Goal: Task Accomplishment & Management: Manage account settings

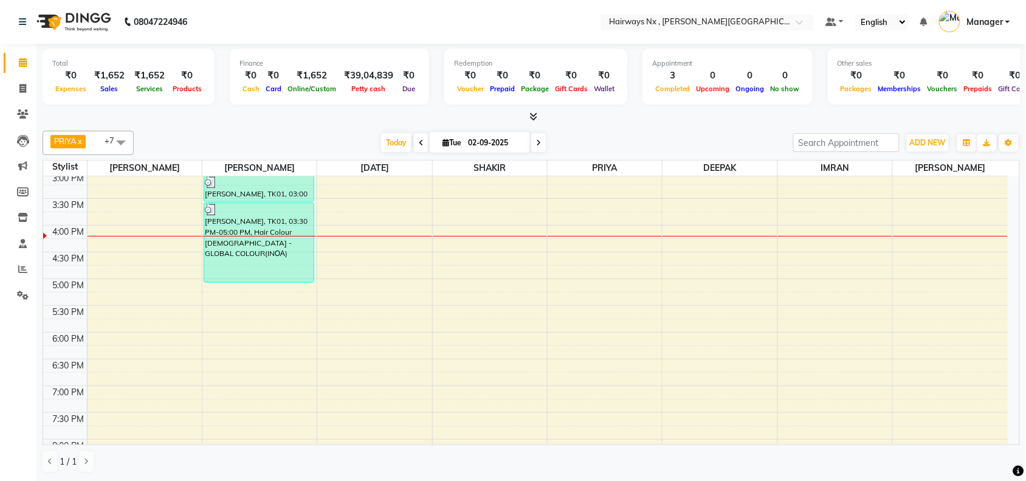
click at [992, 38] on nav "08047224946 Select Location × Hairways Nx , [PERSON_NAME] Colony Default Panel …" at bounding box center [513, 22] width 1026 height 44
click at [392, 138] on span "Today" at bounding box center [396, 142] width 30 height 19
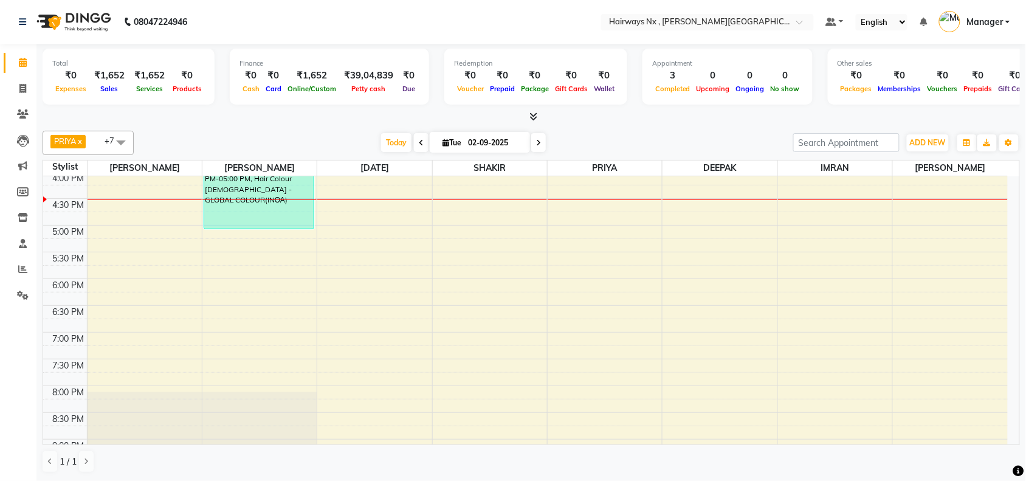
drag, startPoint x: 623, startPoint y: 141, endPoint x: 703, endPoint y: 126, distance: 81.6
click at [622, 141] on div "[DATE] [DATE]" at bounding box center [463, 143] width 647 height 18
click at [395, 140] on span "Today" at bounding box center [396, 142] width 30 height 19
click at [269, 240] on div "9:00 AM 9:30 AM 10:00 AM 10:30 AM 11:00 AM 11:30 AM 12:00 PM 12:30 PM 1:00 PM 1…" at bounding box center [525, 172] width 964 height 748
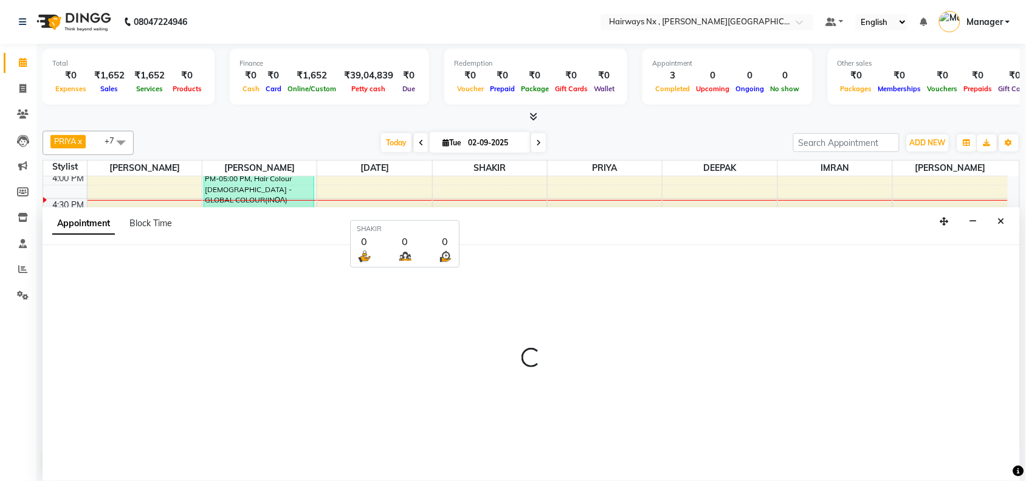
scroll to position [1, 0]
select select "12973"
select select "tentative"
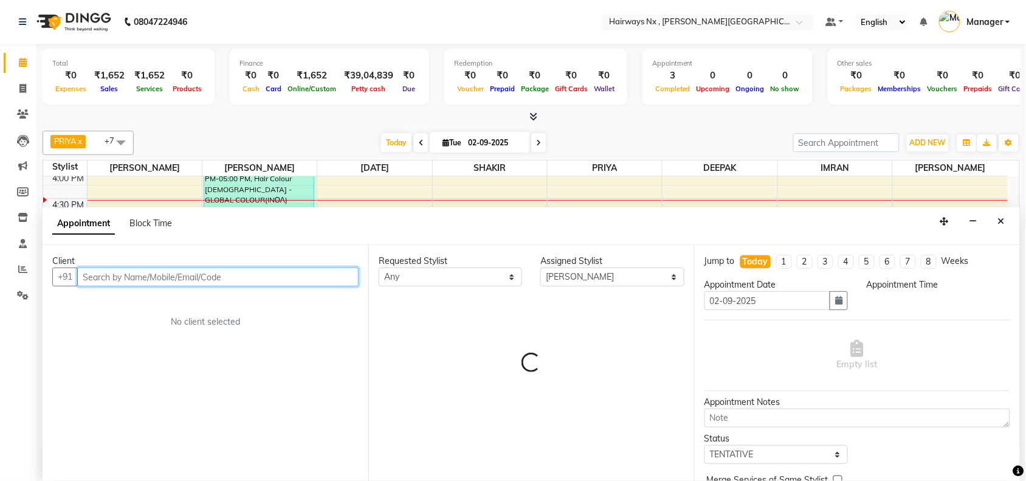
select select "1020"
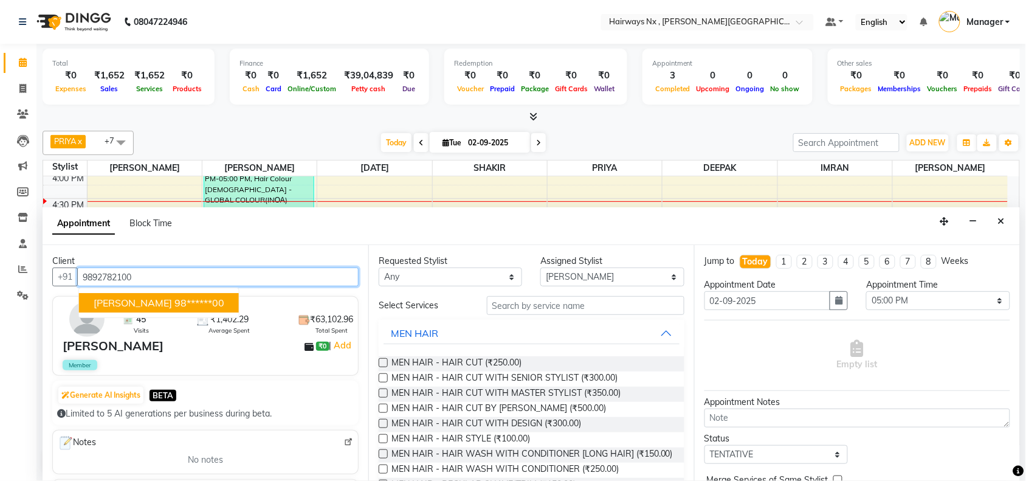
click at [189, 304] on ngb-highlight "98******00" at bounding box center [199, 302] width 50 height 12
type input "98******00"
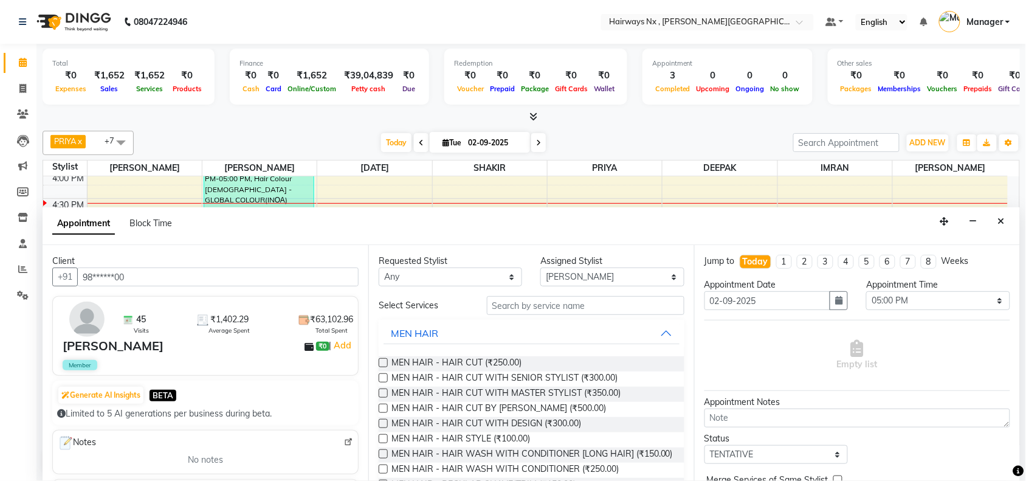
click at [383, 377] on label at bounding box center [382, 377] width 9 height 9
click at [383, 377] on input "checkbox" at bounding box center [382, 379] width 8 height 8
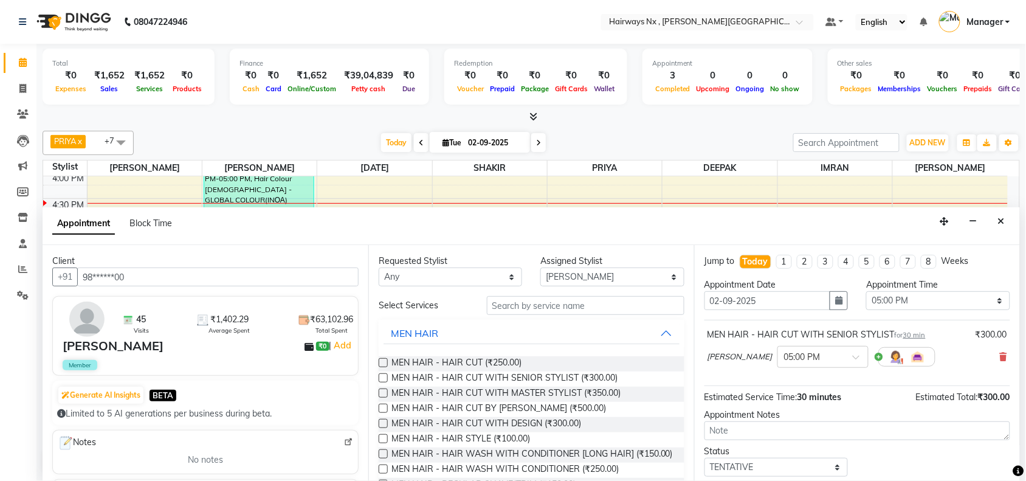
click at [383, 378] on label at bounding box center [382, 377] width 9 height 9
click at [383, 378] on input "checkbox" at bounding box center [382, 379] width 8 height 8
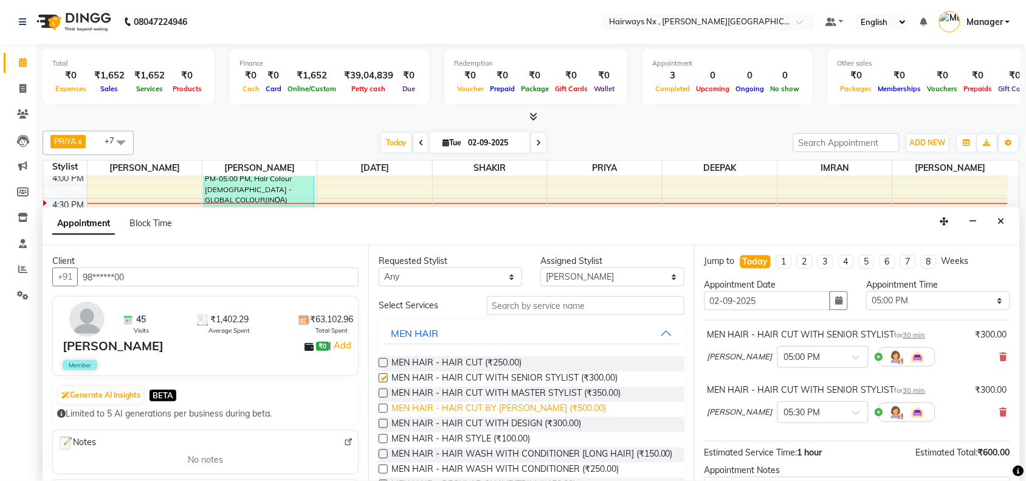
checkbox input "false"
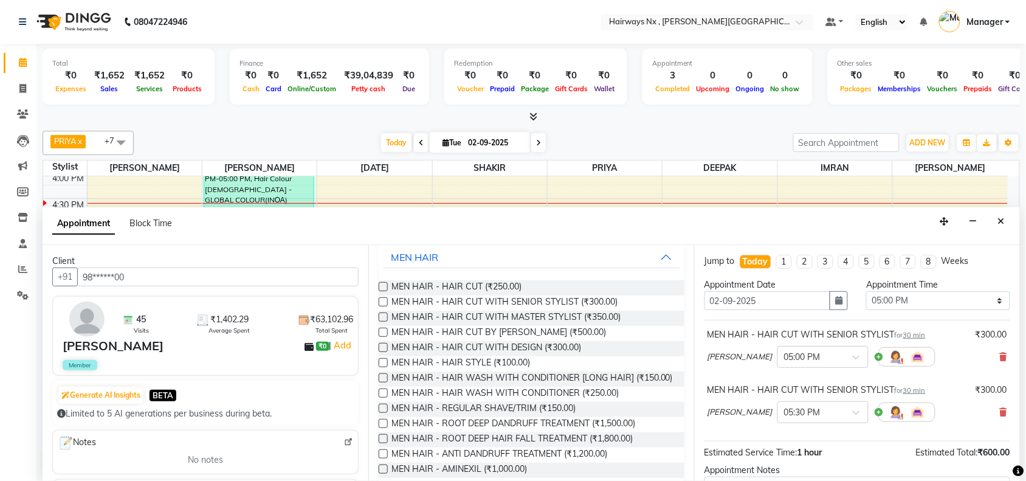
click at [384, 413] on label at bounding box center [382, 407] width 9 height 9
click at [384, 413] on input "checkbox" at bounding box center [382, 409] width 8 height 8
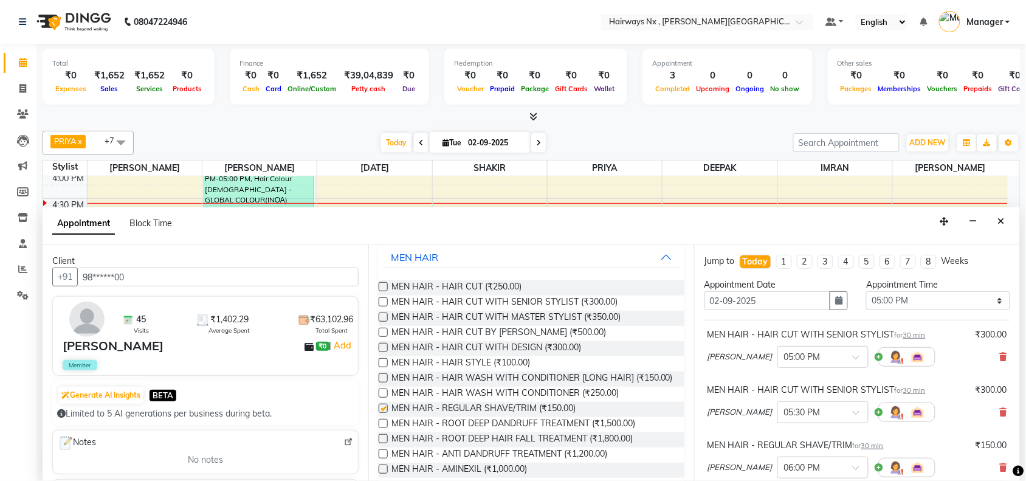
scroll to position [26, 0]
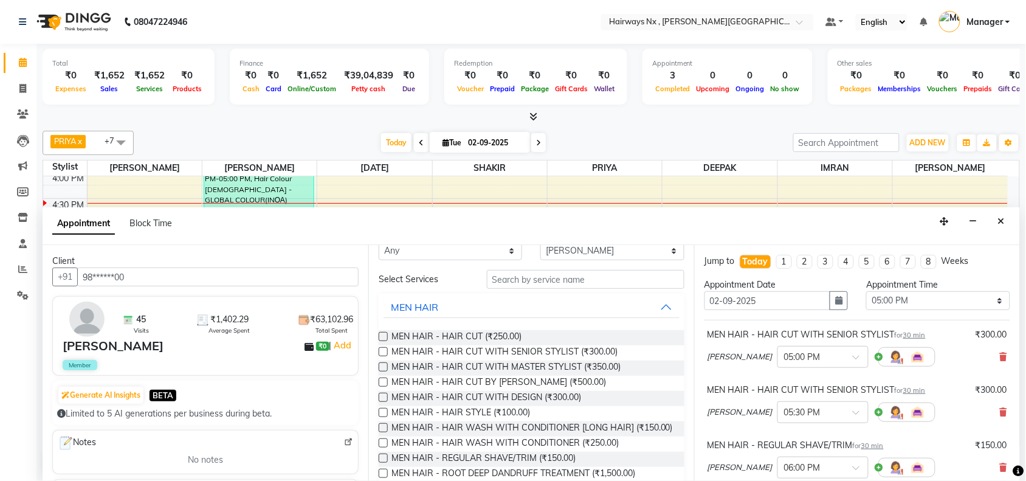
checkbox input "false"
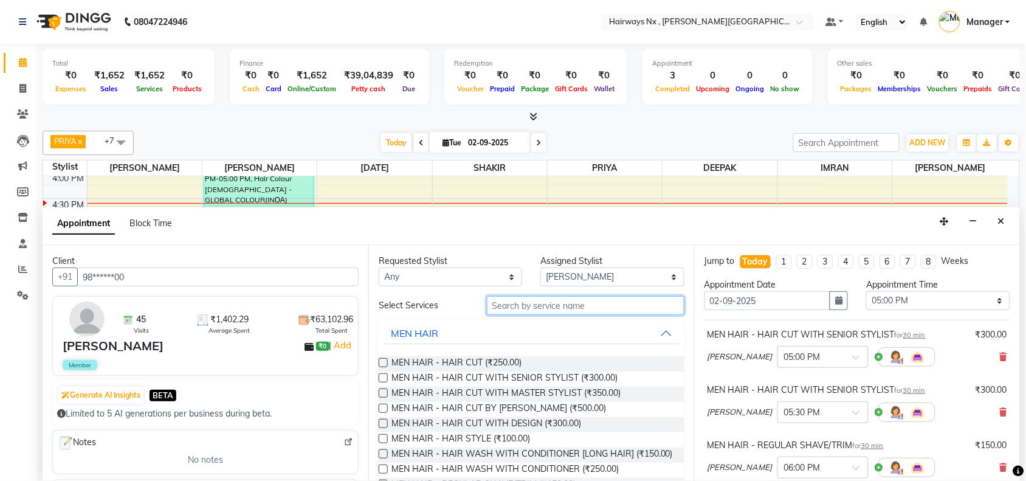
click at [513, 304] on input "text" at bounding box center [585, 305] width 197 height 19
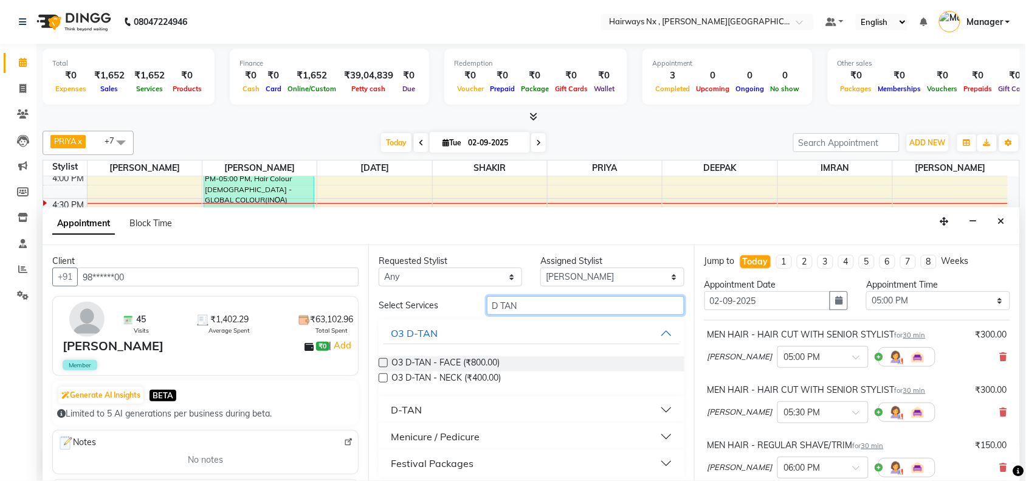
type input "D TAN"
click at [378, 358] on div at bounding box center [382, 364] width 8 height 13
click at [384, 361] on label at bounding box center [382, 362] width 9 height 9
click at [384, 361] on input "checkbox" at bounding box center [382, 364] width 8 height 8
checkbox input "false"
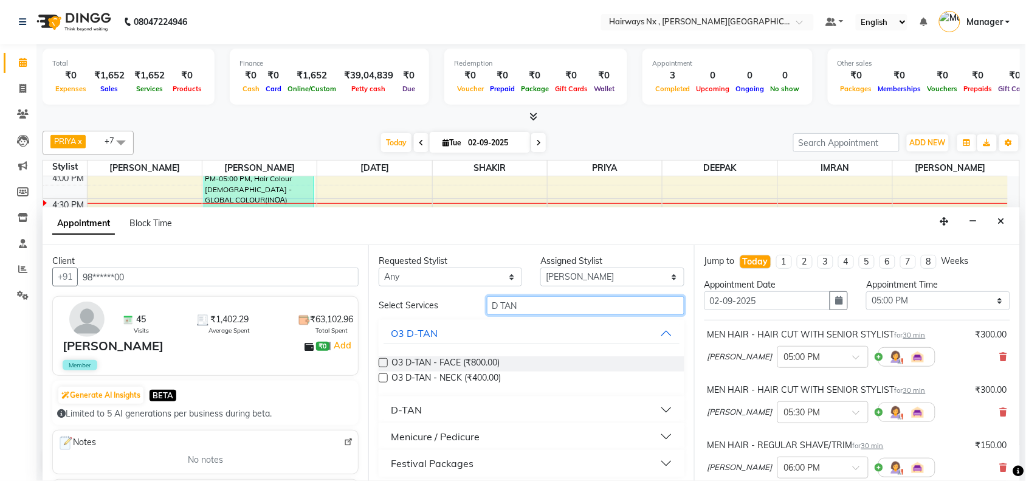
click at [519, 304] on input "D TAN" at bounding box center [585, 305] width 197 height 19
type input "D"
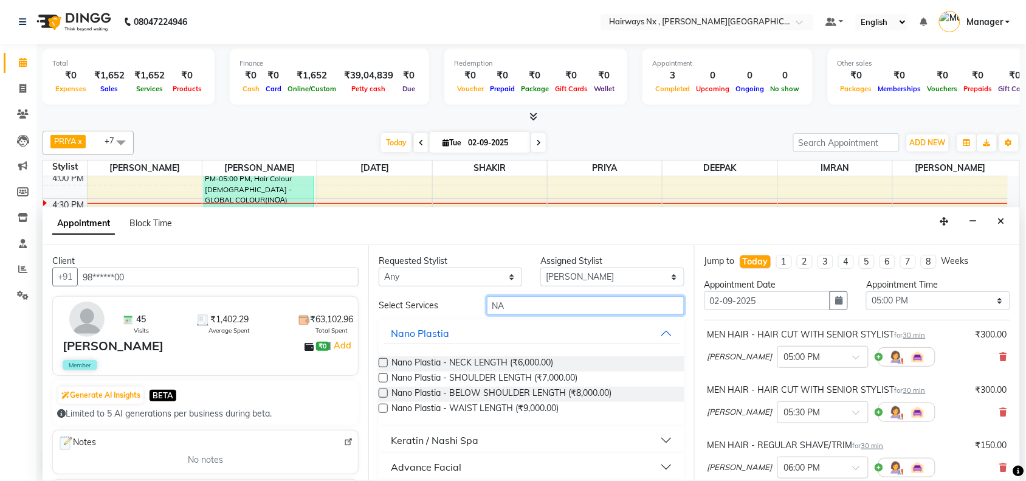
type input "NA"
click at [474, 439] on div "Keratin / Nashi Spa" at bounding box center [434, 440] width 87 height 15
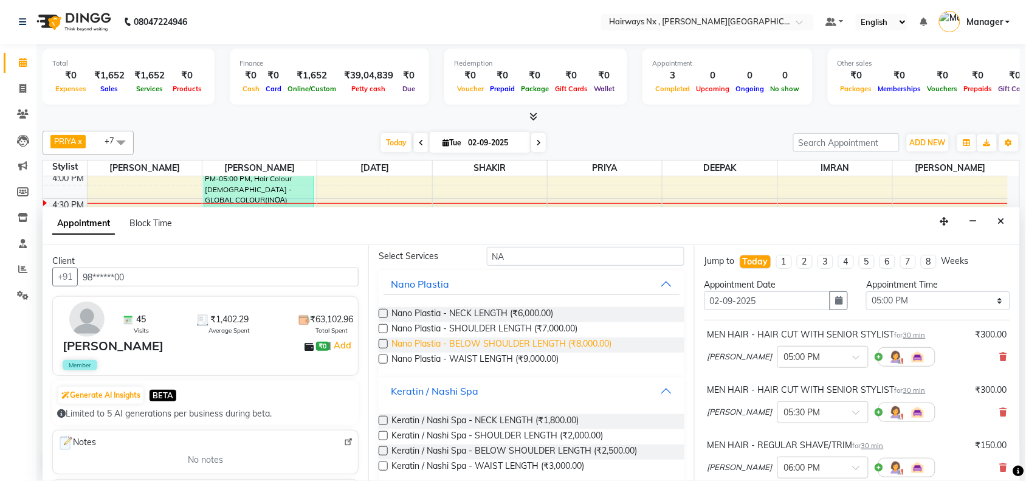
scroll to position [76, 0]
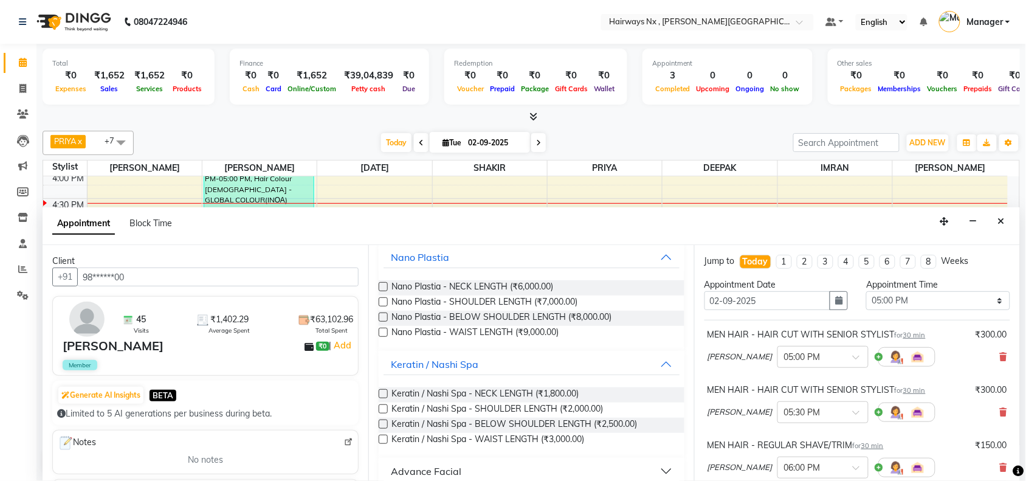
click at [380, 393] on label at bounding box center [382, 393] width 9 height 9
click at [380, 393] on input "checkbox" at bounding box center [382, 395] width 8 height 8
click at [381, 395] on label at bounding box center [382, 393] width 9 height 9
click at [381, 395] on input "checkbox" at bounding box center [382, 395] width 8 height 8
checkbox input "false"
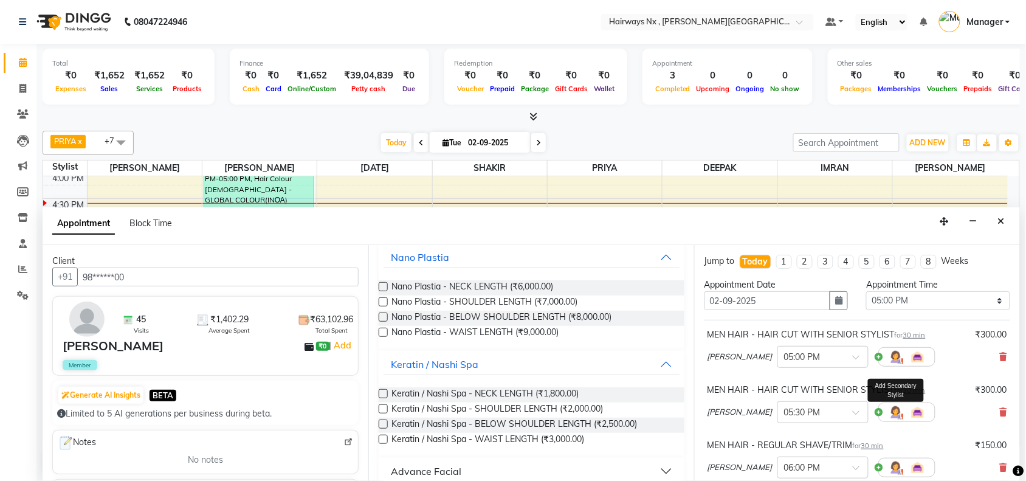
scroll to position [349, 0]
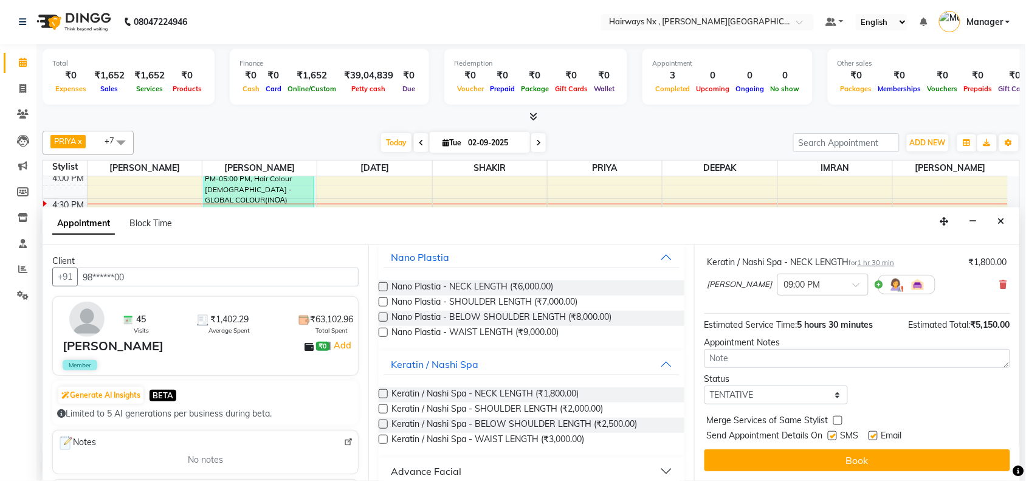
click at [829, 436] on label at bounding box center [831, 435] width 9 height 9
click at [829, 436] on input "checkbox" at bounding box center [831, 437] width 8 height 8
checkbox input "false"
click at [872, 435] on label at bounding box center [872, 435] width 9 height 9
click at [872, 435] on input "checkbox" at bounding box center [872, 437] width 8 height 8
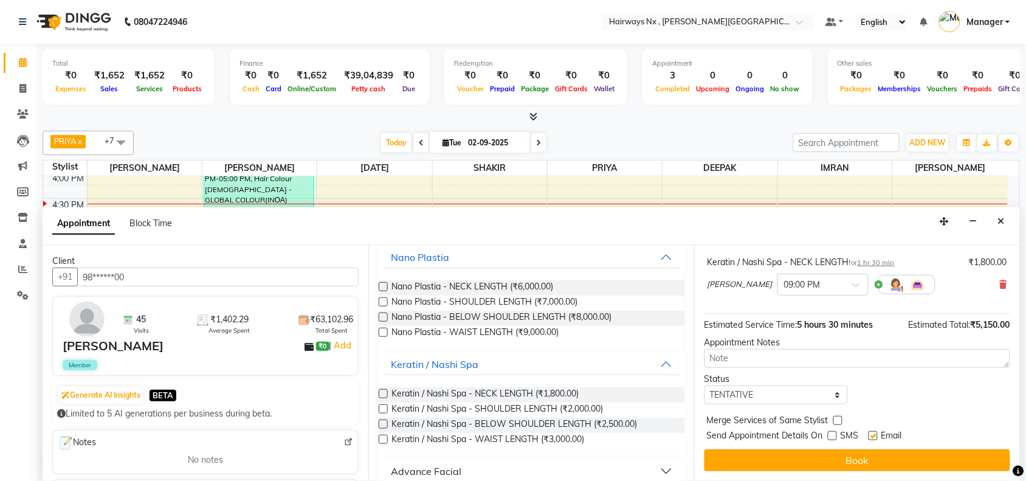
checkbox input "false"
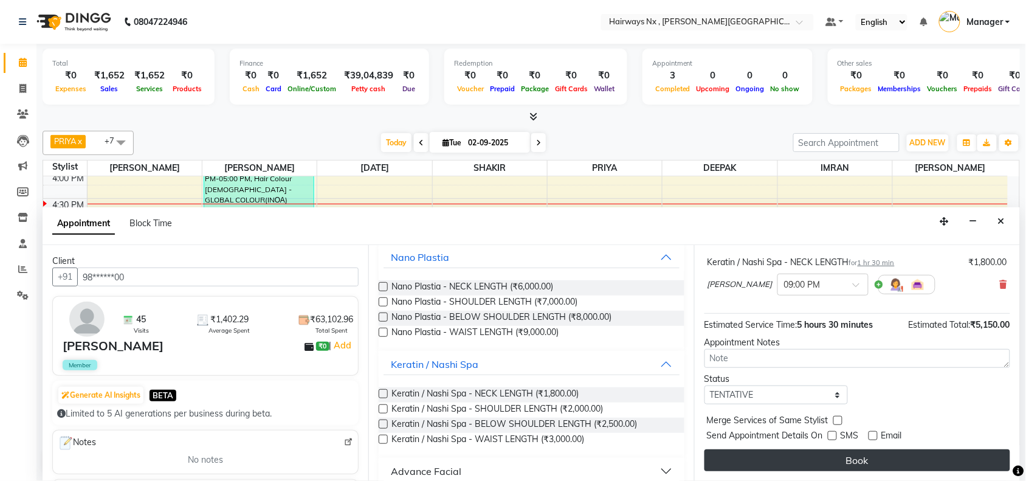
click at [875, 457] on button "Book" at bounding box center [857, 460] width 306 height 22
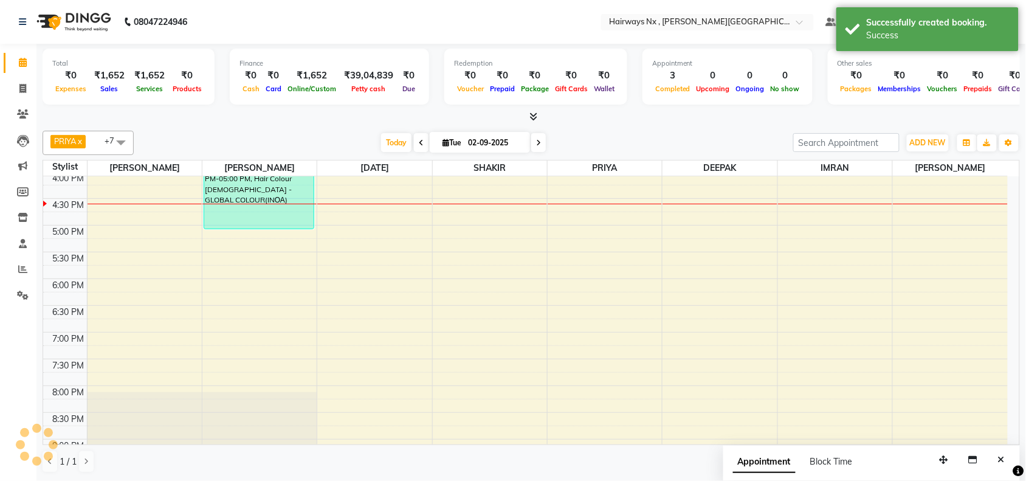
scroll to position [0, 0]
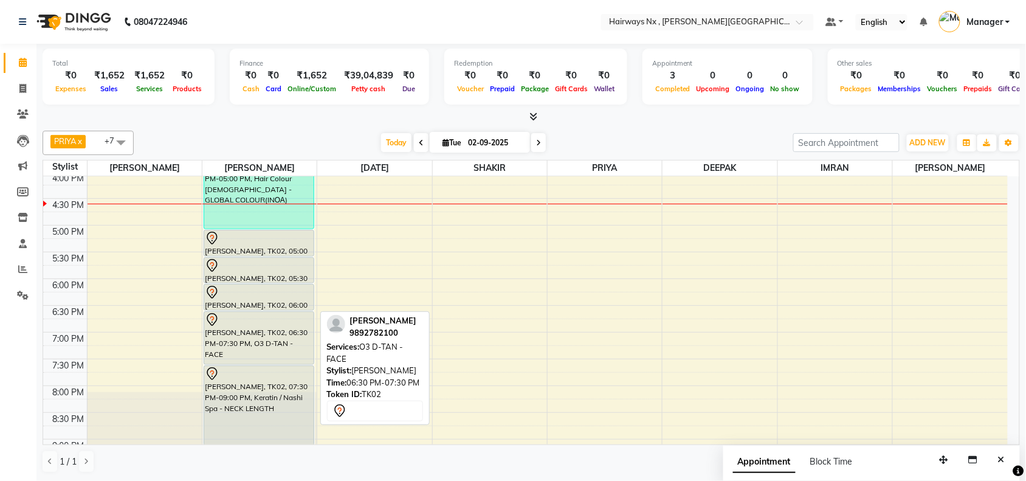
click at [269, 335] on div "[PERSON_NAME], TK02, 06:30 PM-07:30 PM, O3 D-TAN - FACE" at bounding box center [258, 338] width 109 height 52
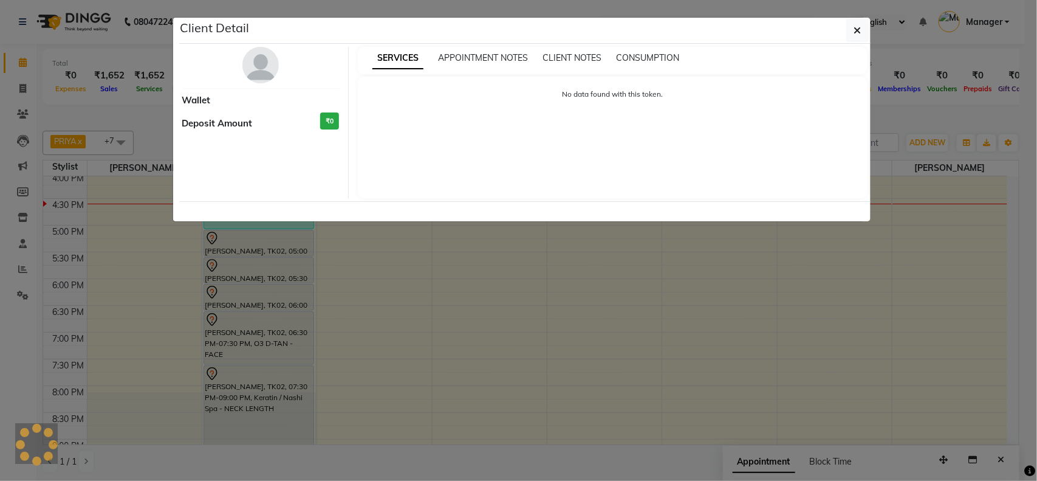
select select "7"
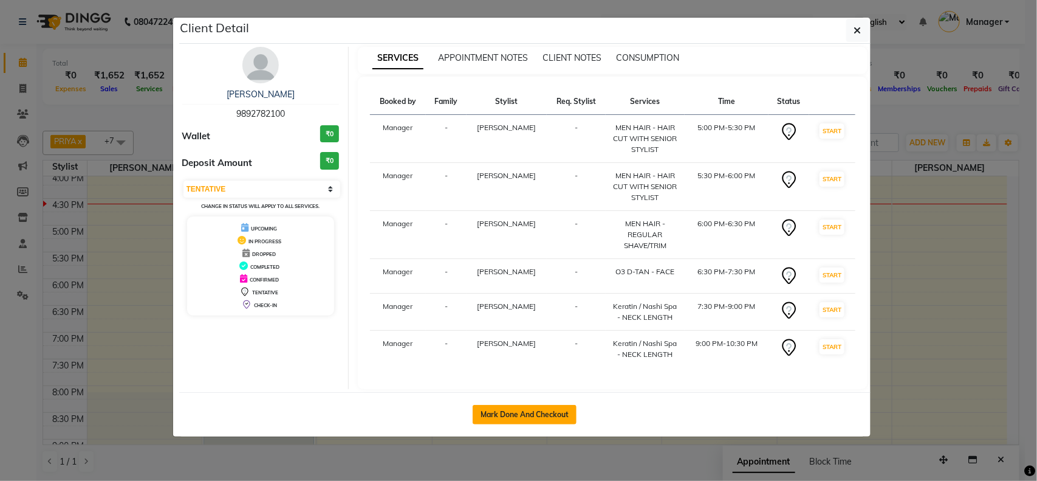
click at [504, 412] on button "Mark Done And Checkout" at bounding box center [525, 414] width 104 height 19
select select "service"
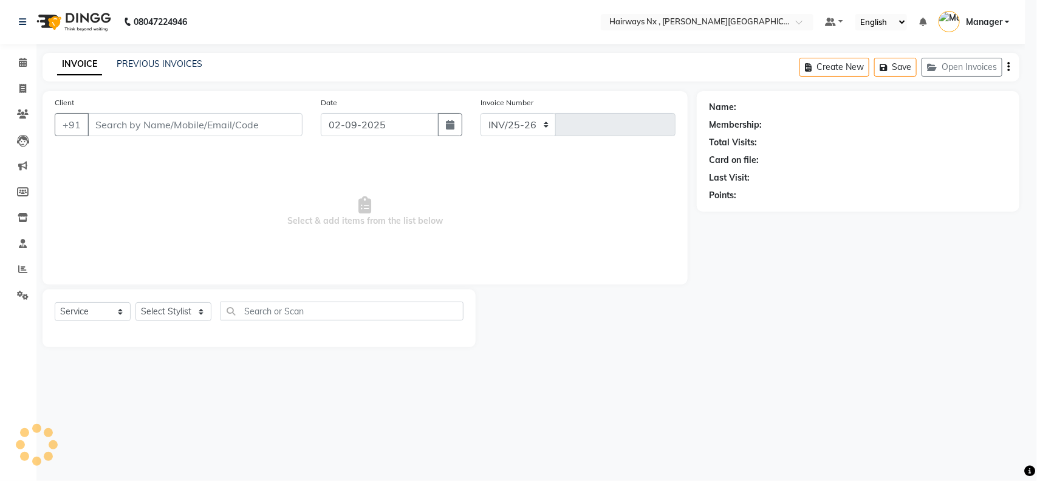
select select "778"
type input "1113"
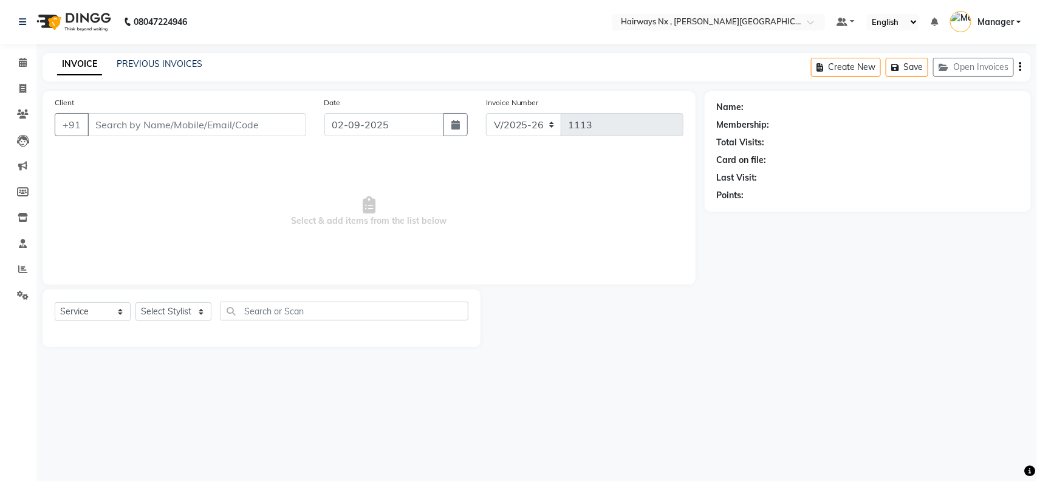
type input "98******00"
select select "12973"
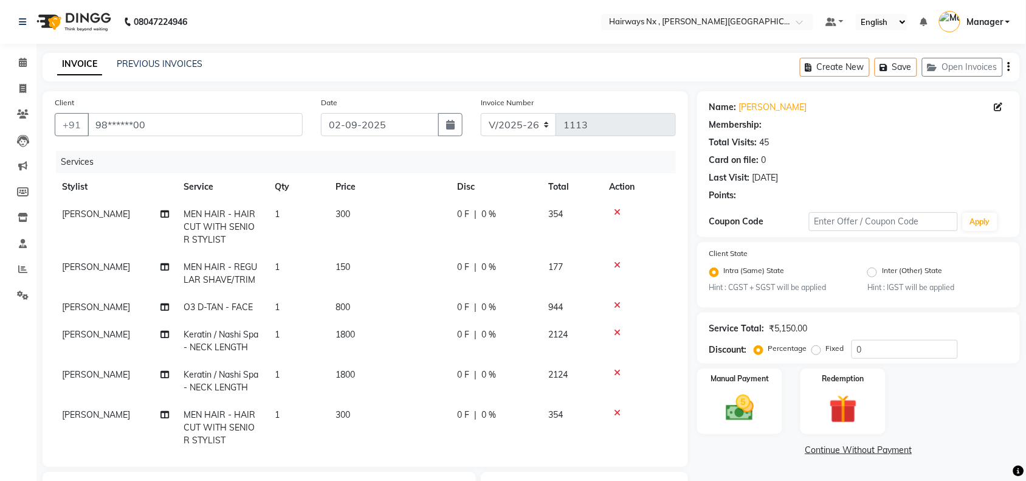
select select "1: Object"
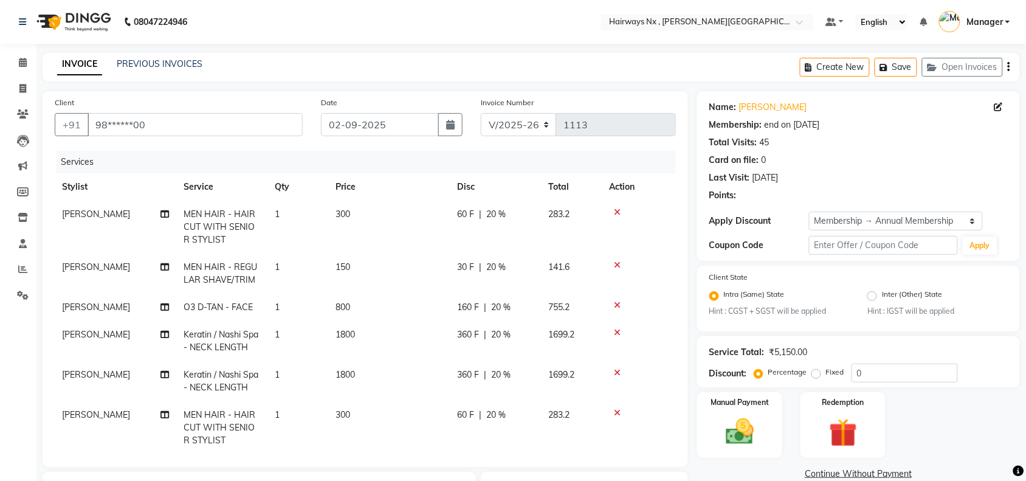
type input "20"
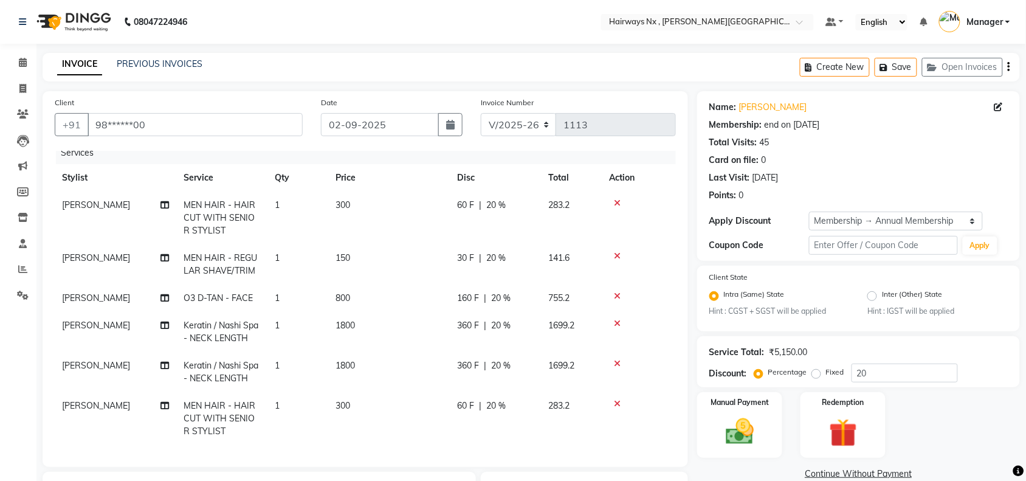
click at [617, 199] on icon at bounding box center [617, 203] width 7 height 9
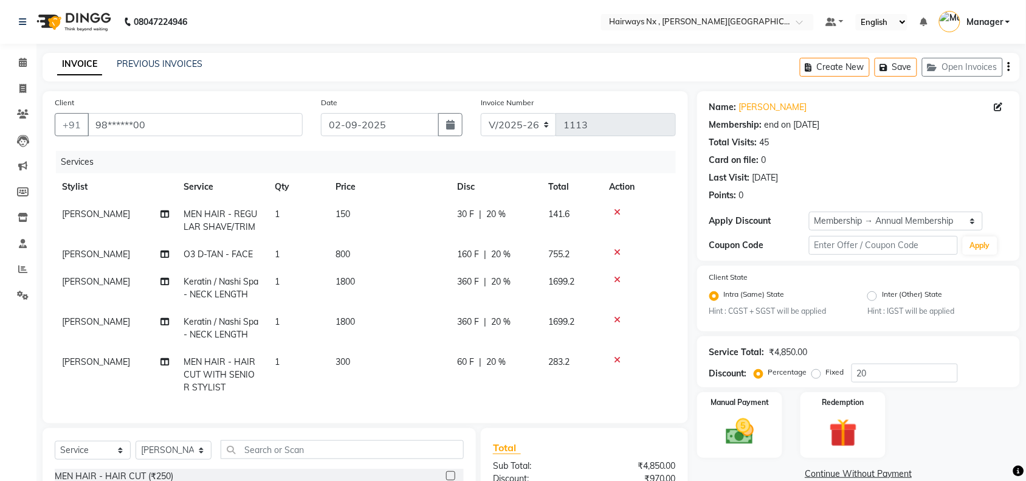
scroll to position [0, 0]
click at [615, 208] on icon at bounding box center [617, 212] width 7 height 9
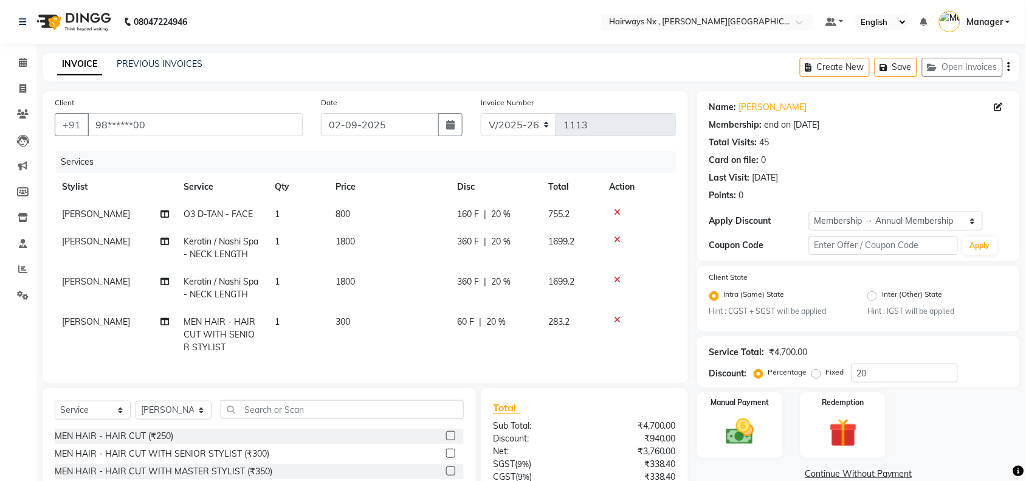
click at [618, 317] on icon at bounding box center [617, 319] width 7 height 9
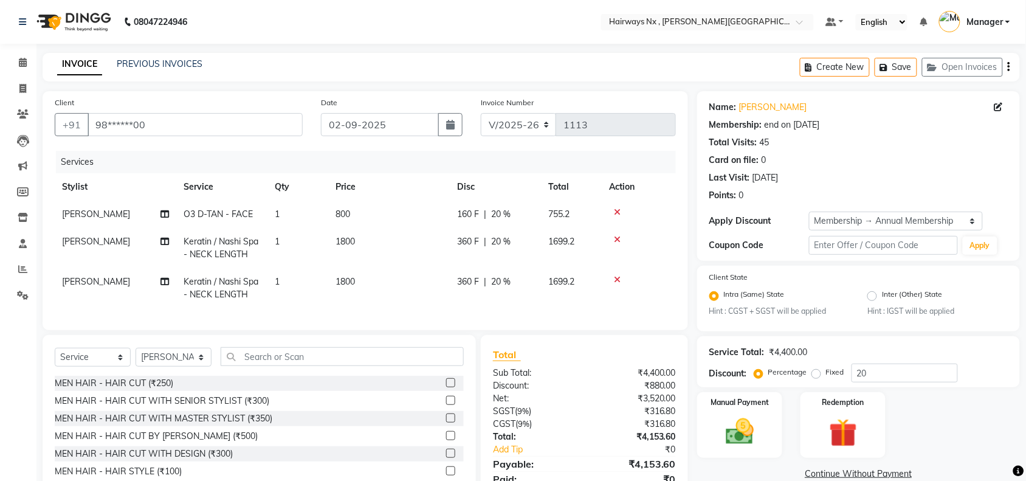
click at [366, 240] on td "1800" at bounding box center [389, 248] width 122 height 40
select select "12973"
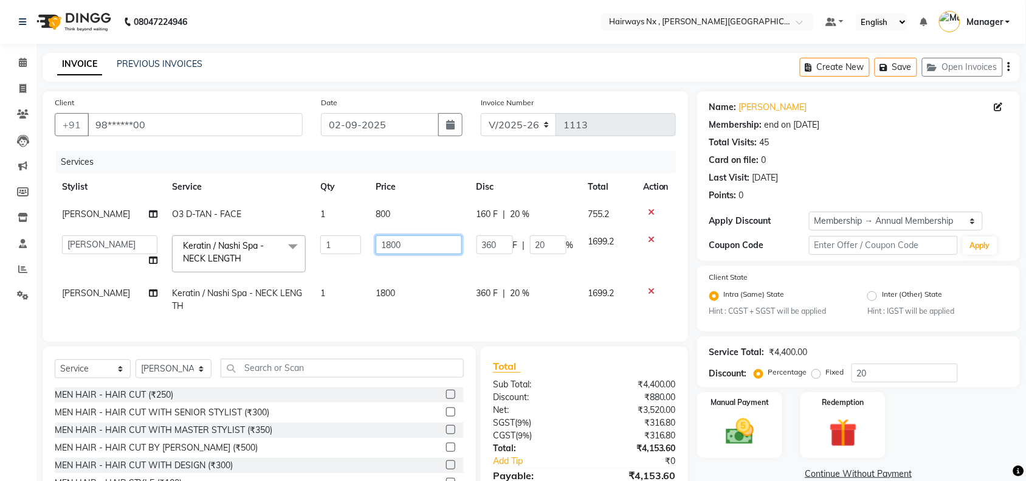
click at [408, 247] on input "1800" at bounding box center [418, 244] width 86 height 19
type input "1500"
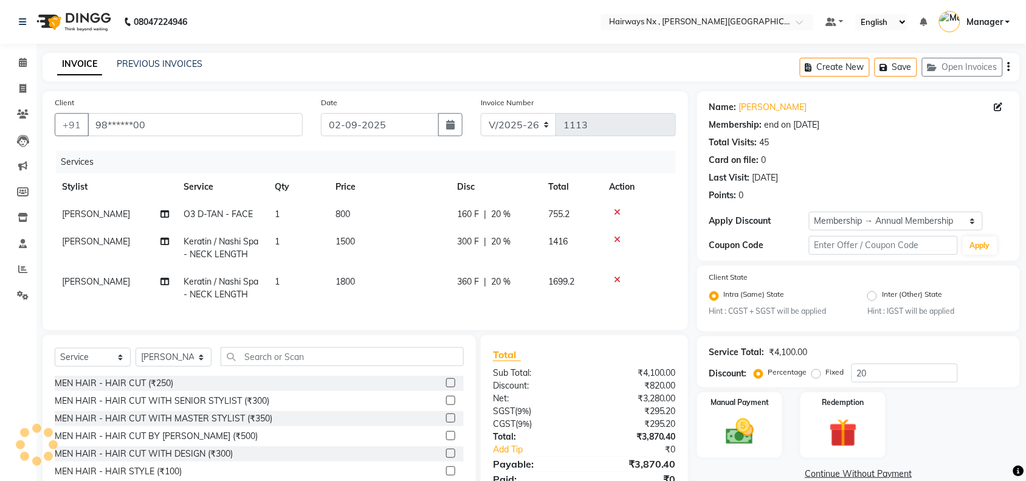
click at [408, 280] on td "1800" at bounding box center [389, 288] width 122 height 40
select select "12973"
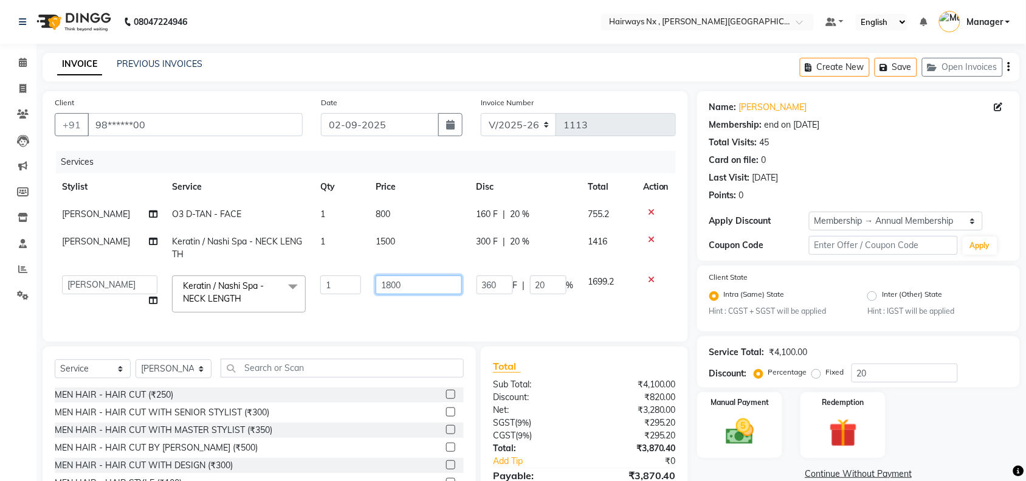
click at [415, 289] on input "1800" at bounding box center [418, 284] width 86 height 19
type input "1500"
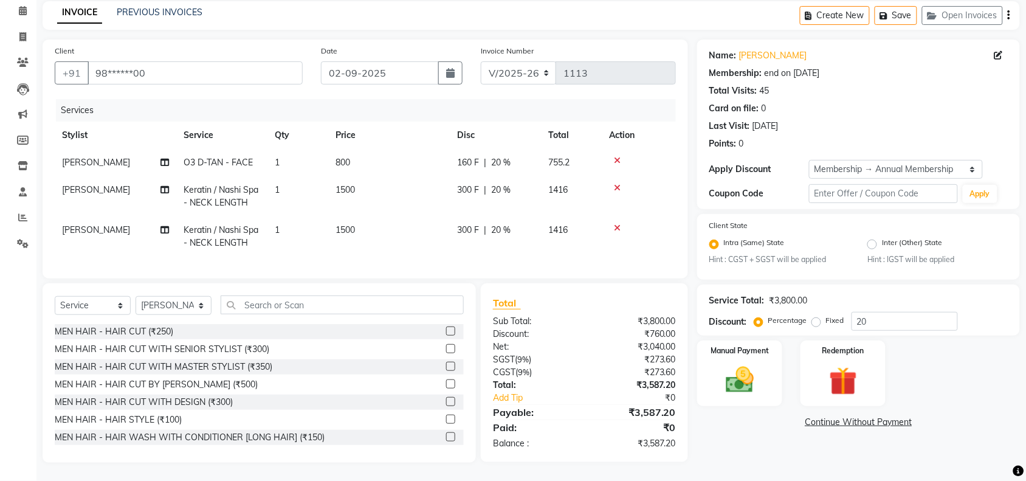
click at [741, 456] on div "Name: [PERSON_NAME] Membership: end on [DATE] Total Visits: 45 Card on file: 0 …" at bounding box center [863, 250] width 332 height 423
click at [739, 363] on img at bounding box center [739, 379] width 47 height 33
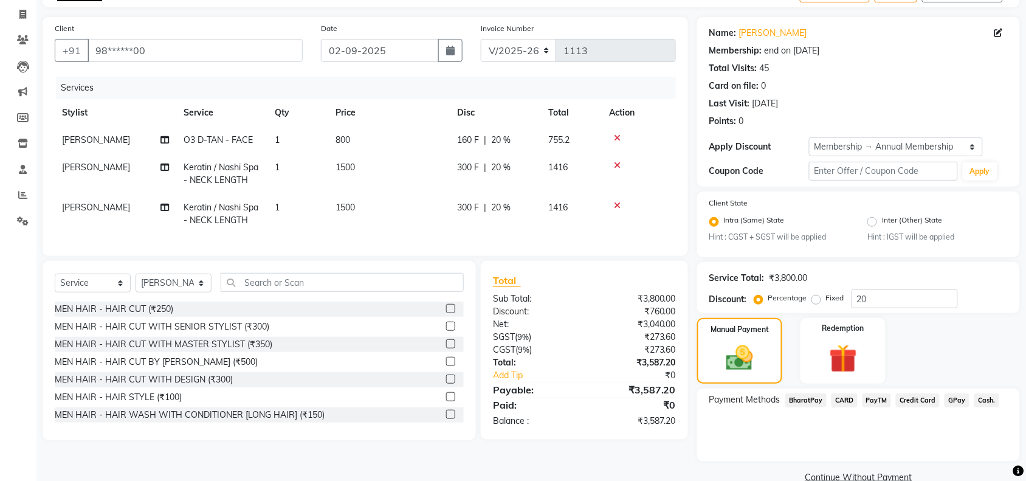
scroll to position [96, 0]
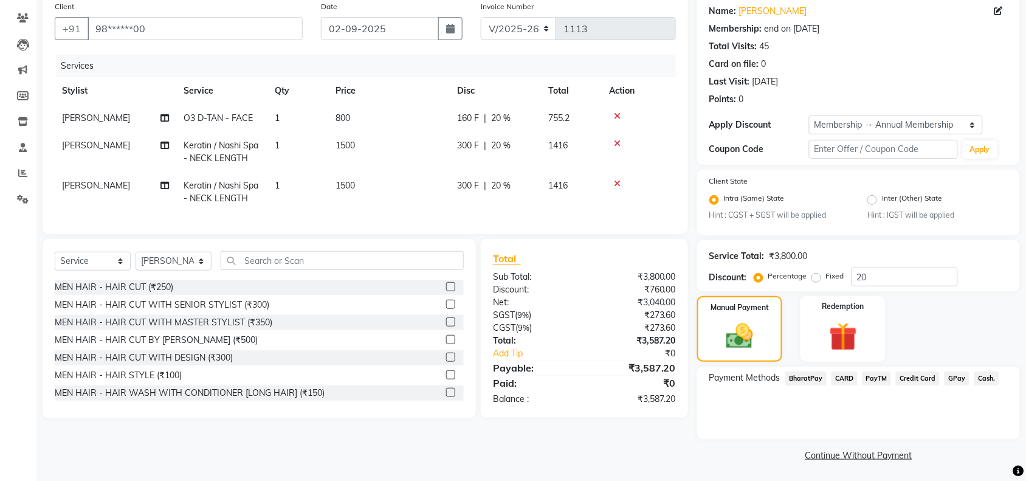
click at [838, 374] on span "CARD" at bounding box center [844, 378] width 26 height 14
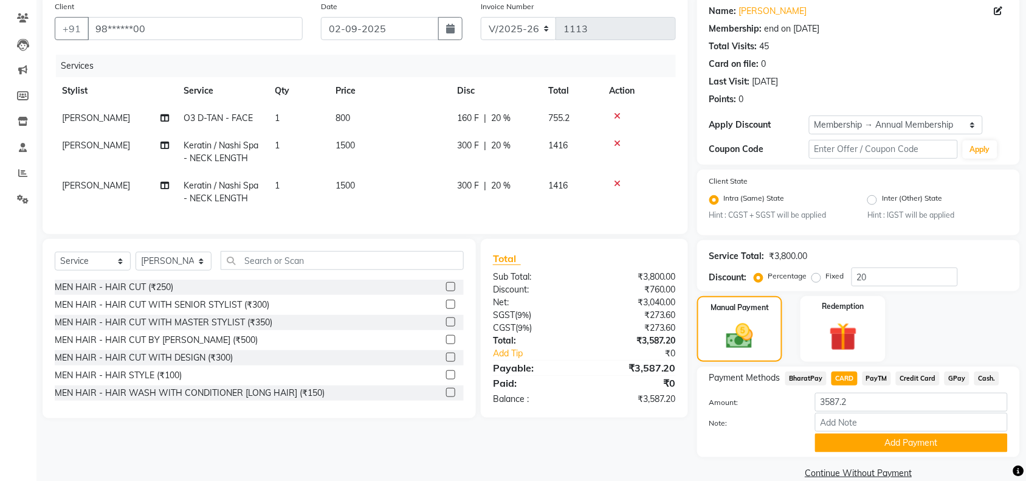
scroll to position [114, 0]
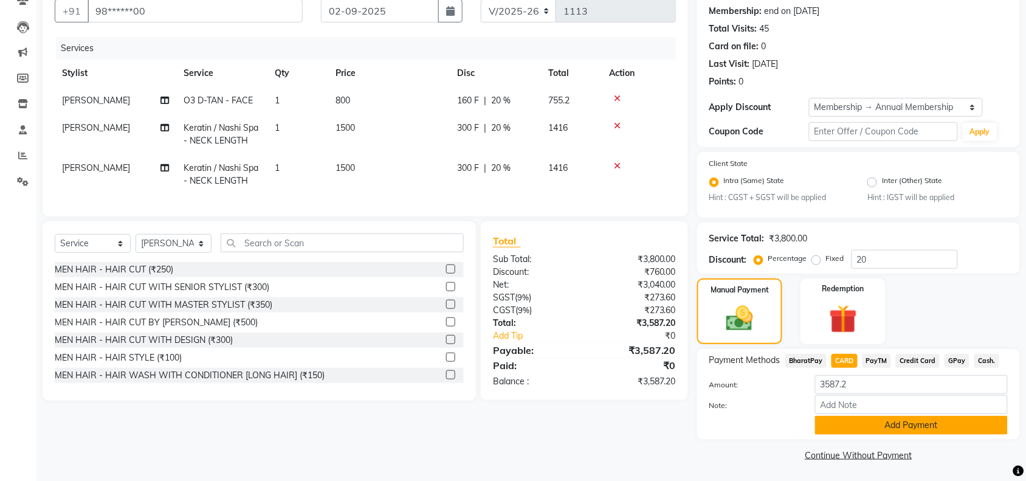
click at [883, 423] on button "Add Payment" at bounding box center [911, 425] width 193 height 19
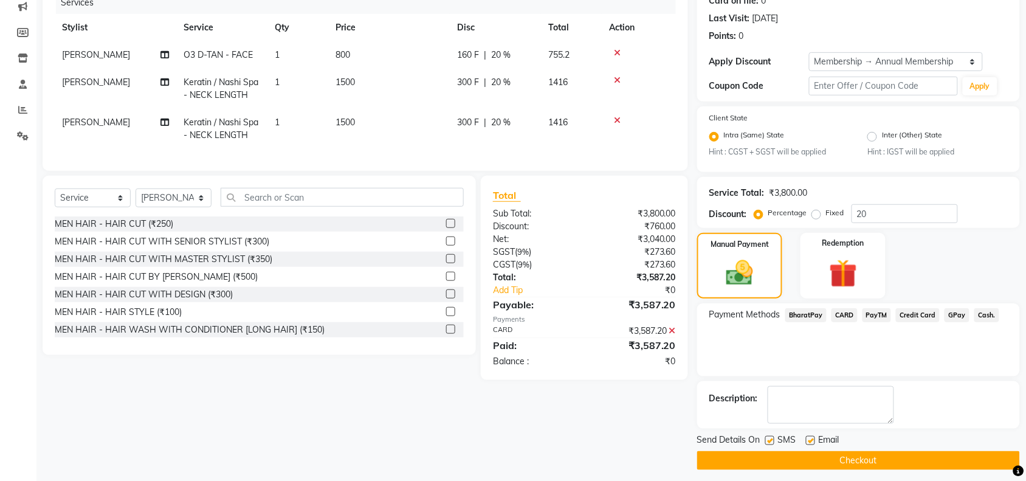
scroll to position [165, 0]
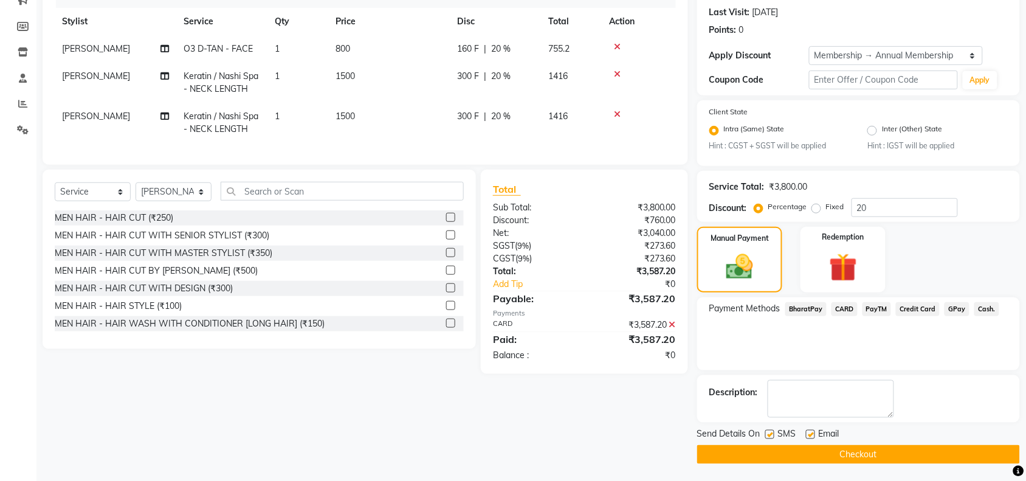
click at [834, 456] on button "Checkout" at bounding box center [858, 454] width 323 height 19
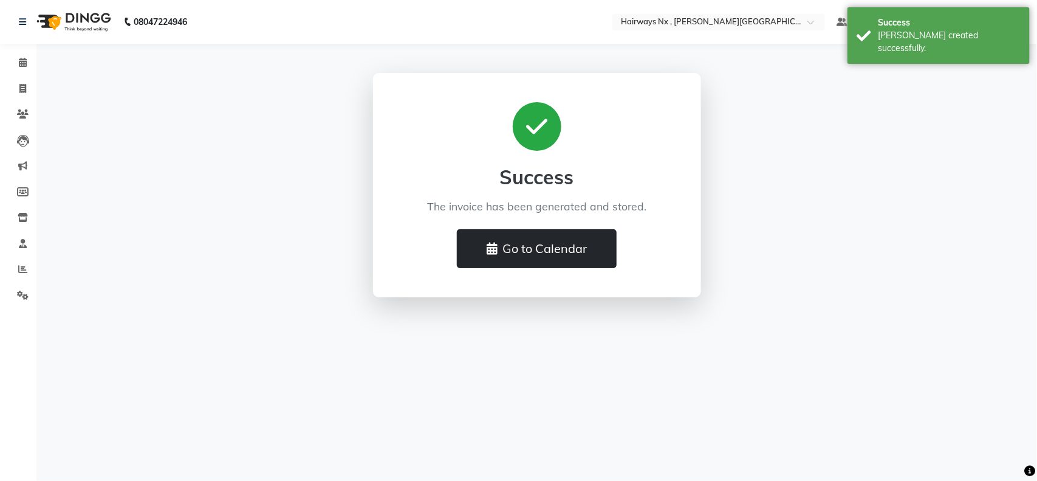
click at [562, 258] on button "Go to Calendar" at bounding box center [537, 248] width 160 height 39
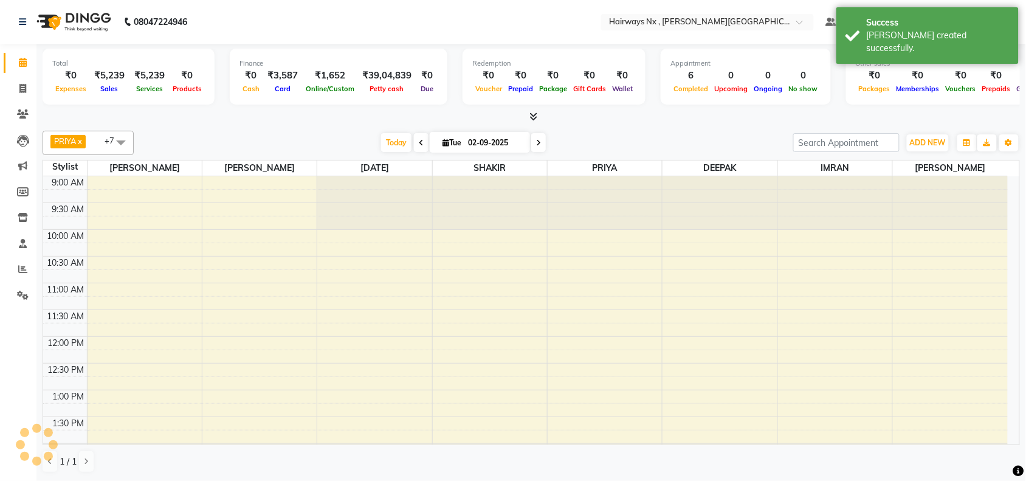
scroll to position [378, 0]
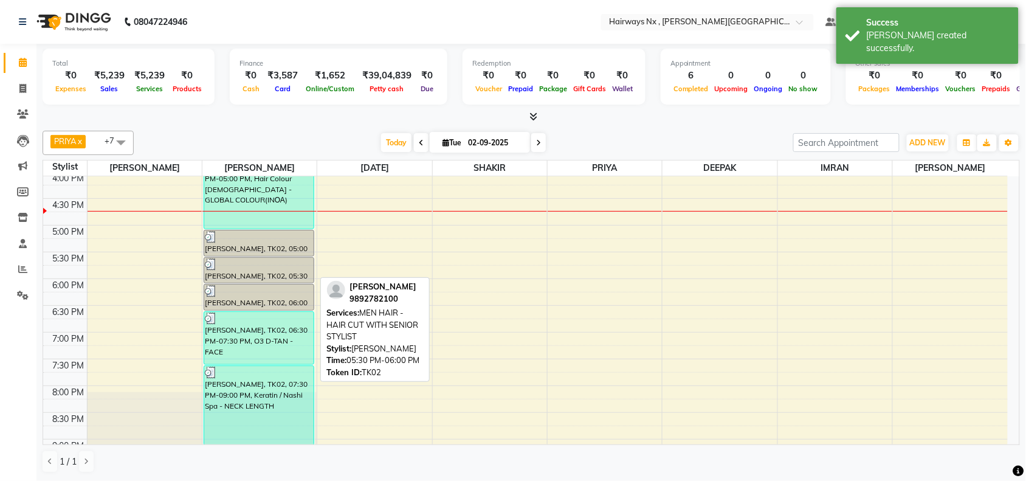
click at [253, 273] on div "[PERSON_NAME], TK02, 05:30 PM-06:00 PM, MEN HAIR - HAIR CUT WITH SENIOR STYLIST" at bounding box center [258, 270] width 109 height 25
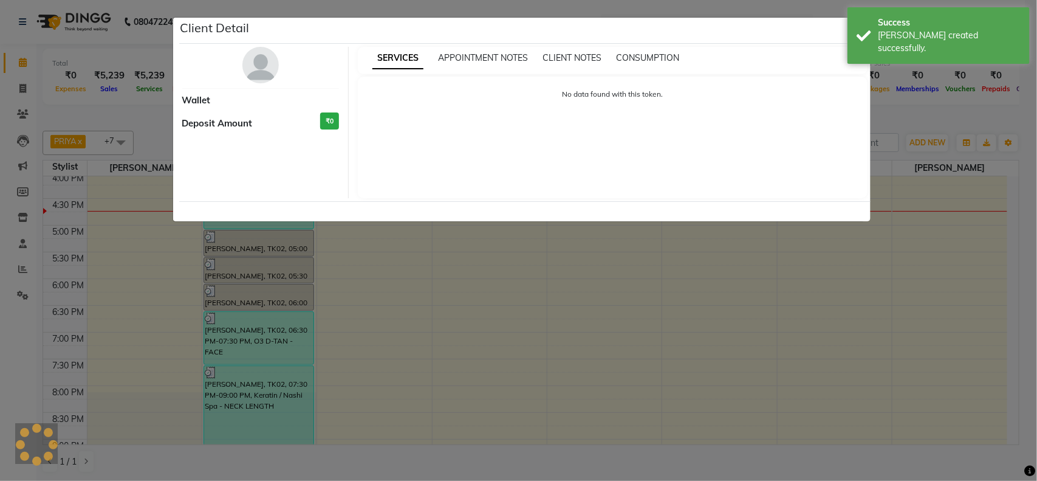
select select "3"
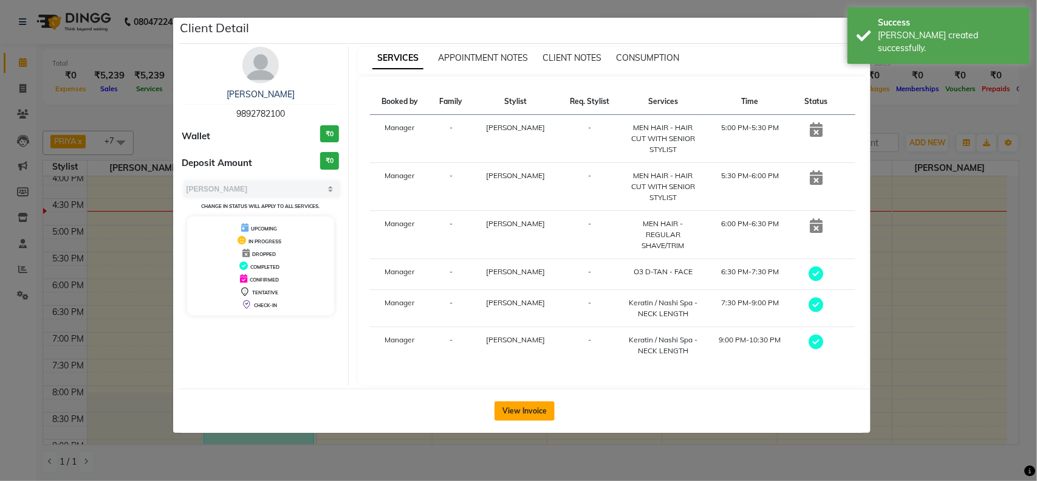
click at [530, 401] on button "View Invoice" at bounding box center [525, 410] width 60 height 19
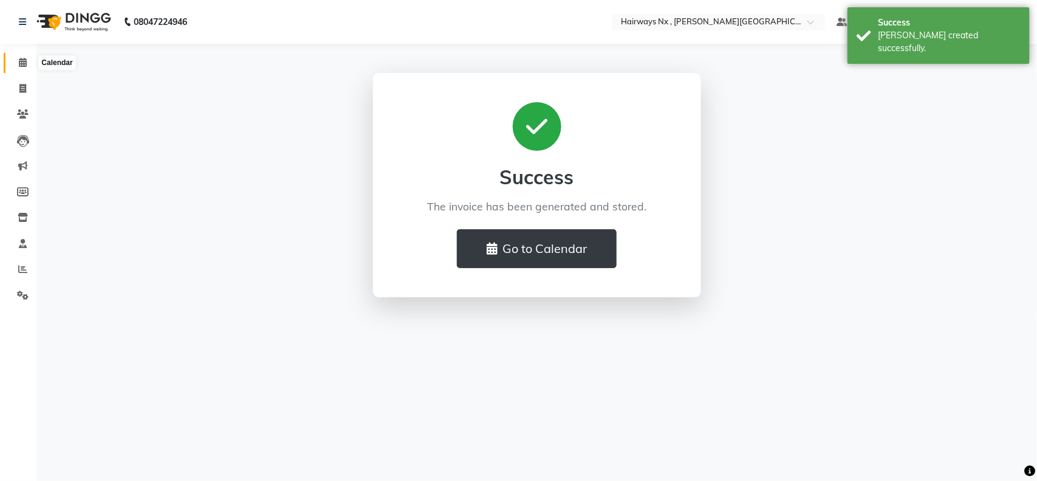
click at [24, 61] on icon at bounding box center [23, 62] width 8 height 9
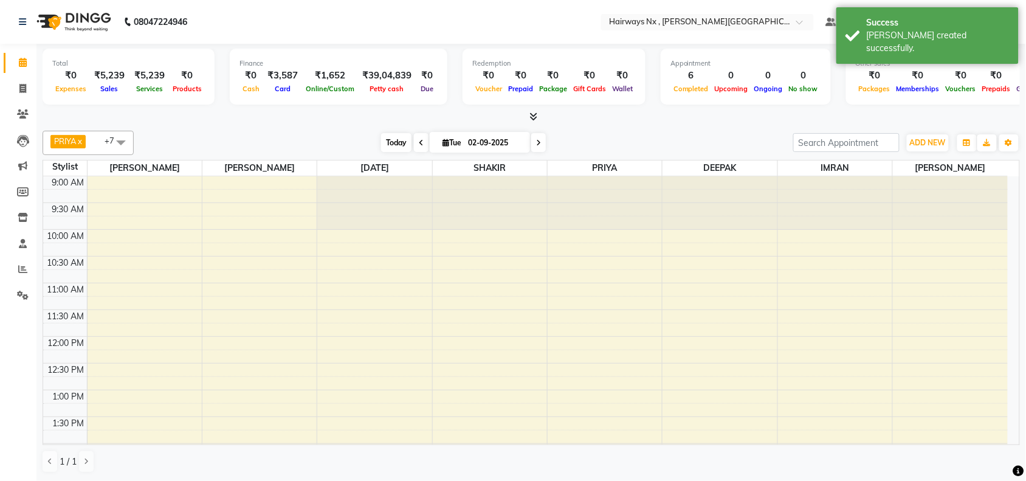
click at [383, 140] on span "Today" at bounding box center [396, 142] width 30 height 19
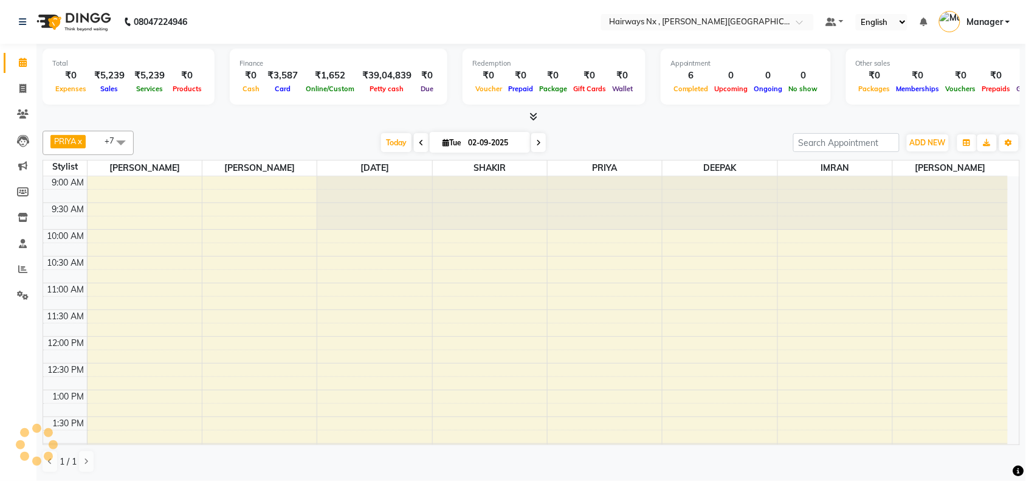
scroll to position [378, 0]
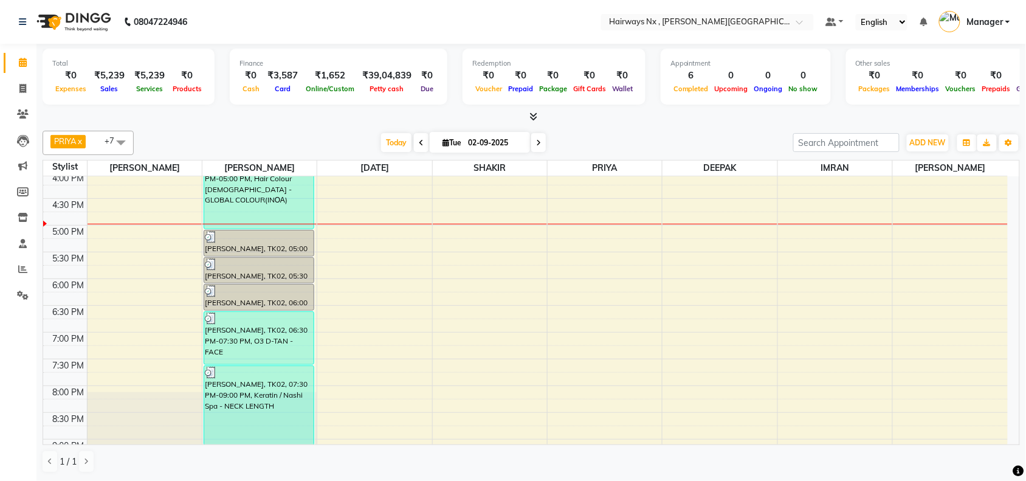
click at [571, 231] on div "9:00 AM 9:30 AM 10:00 AM 10:30 AM 11:00 AM 11:30 AM 12:00 PM 12:30 PM 1:00 PM 1…" at bounding box center [525, 172] width 964 height 748
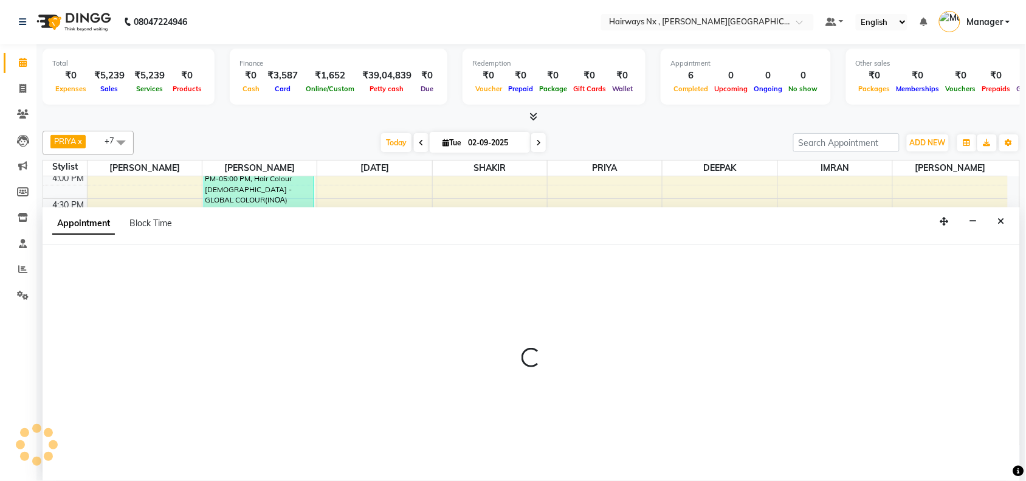
scroll to position [1, 0]
select select "76846"
select select "1020"
select select "tentative"
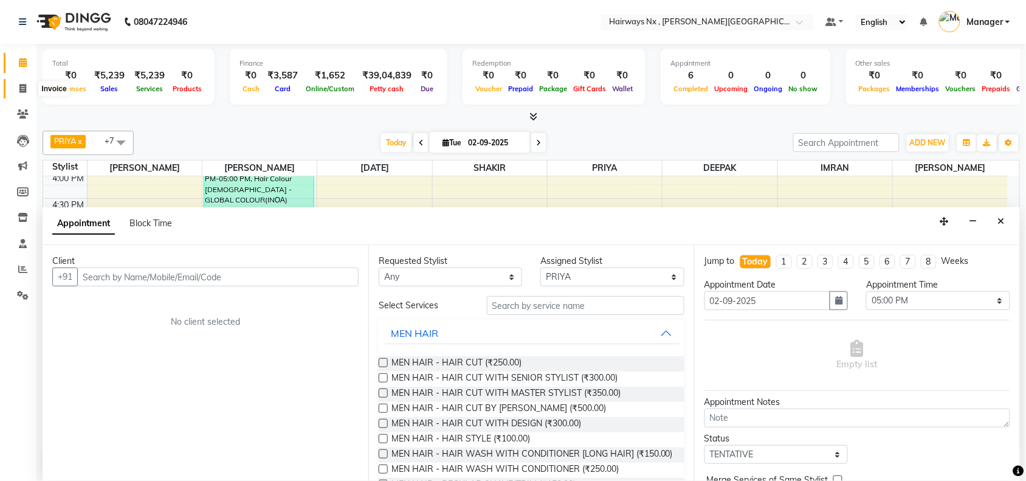
click at [25, 91] on icon at bounding box center [22, 88] width 7 height 9
select select "778"
select select "service"
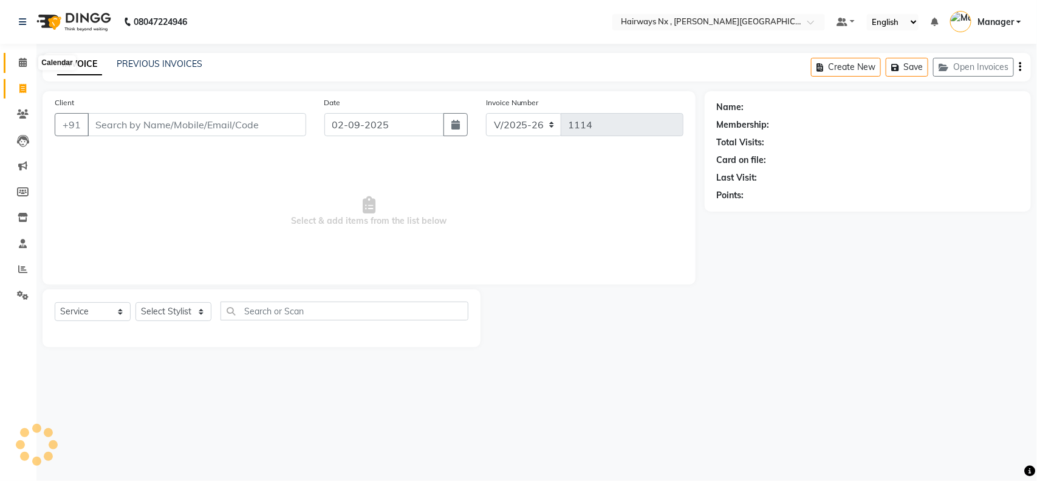
click at [21, 62] on icon at bounding box center [23, 62] width 8 height 9
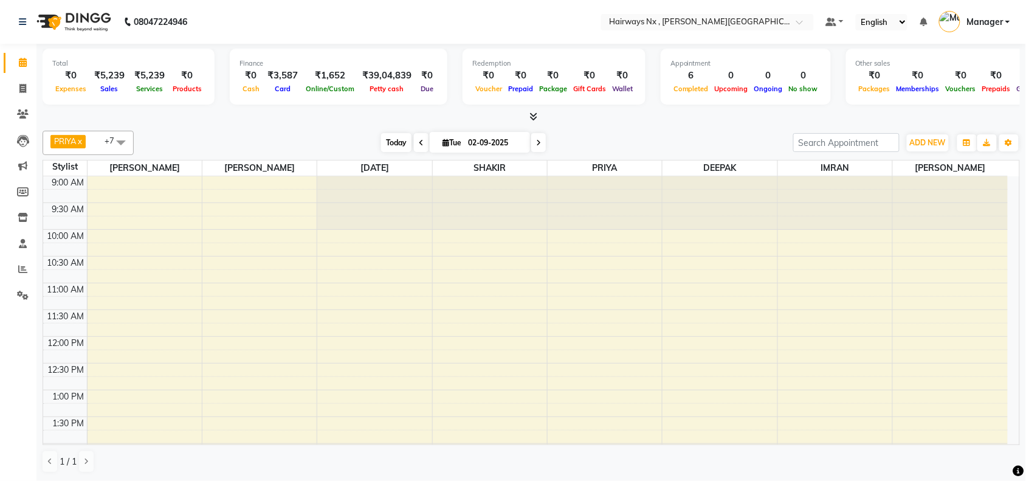
click at [396, 137] on span "Today" at bounding box center [396, 142] width 30 height 19
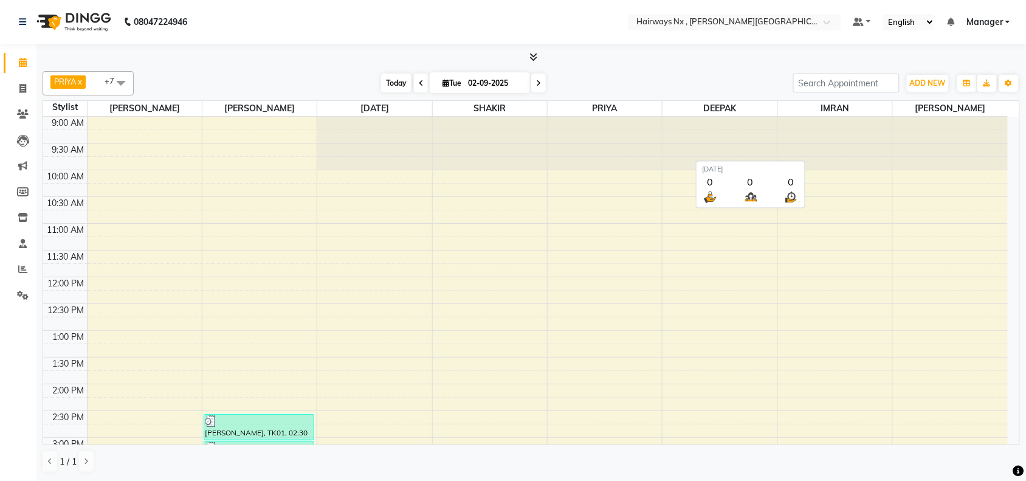
scroll to position [325, 0]
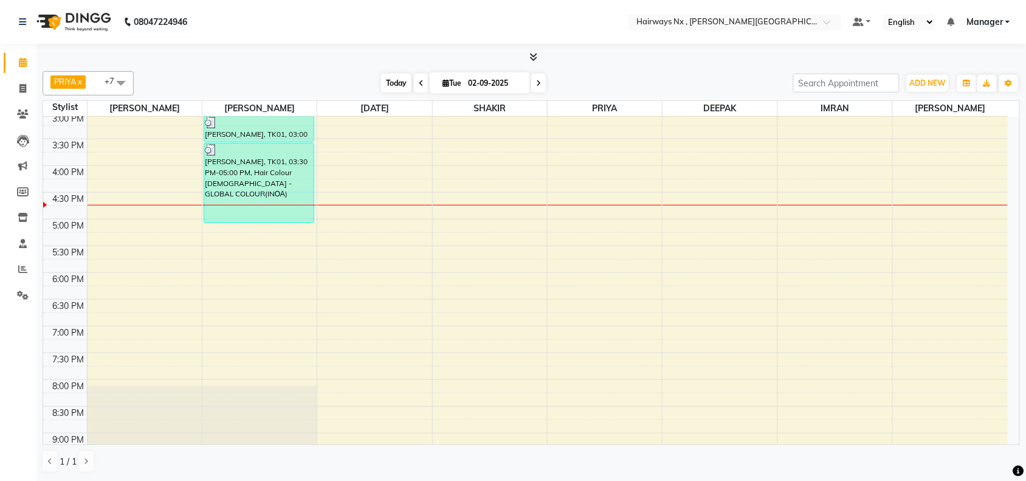
click at [396, 80] on span "Today" at bounding box center [396, 83] width 30 height 19
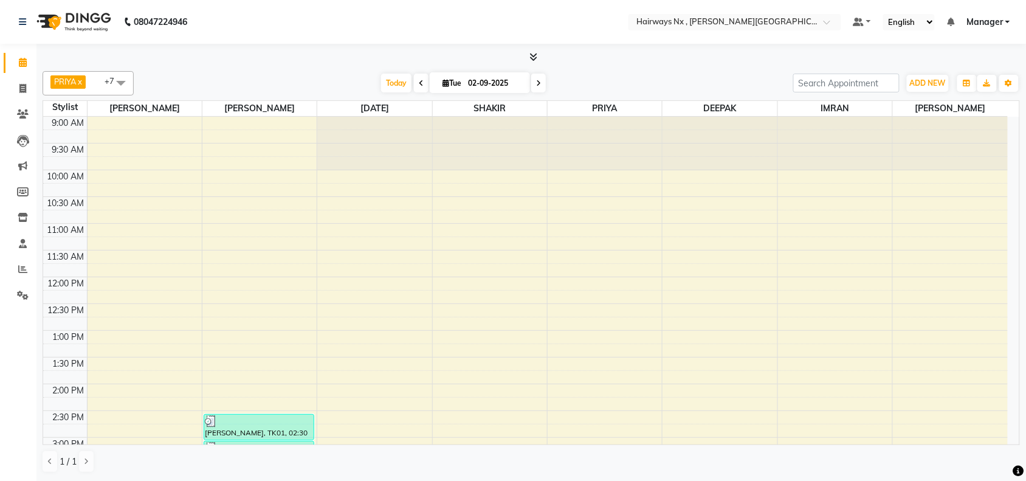
scroll to position [378, 0]
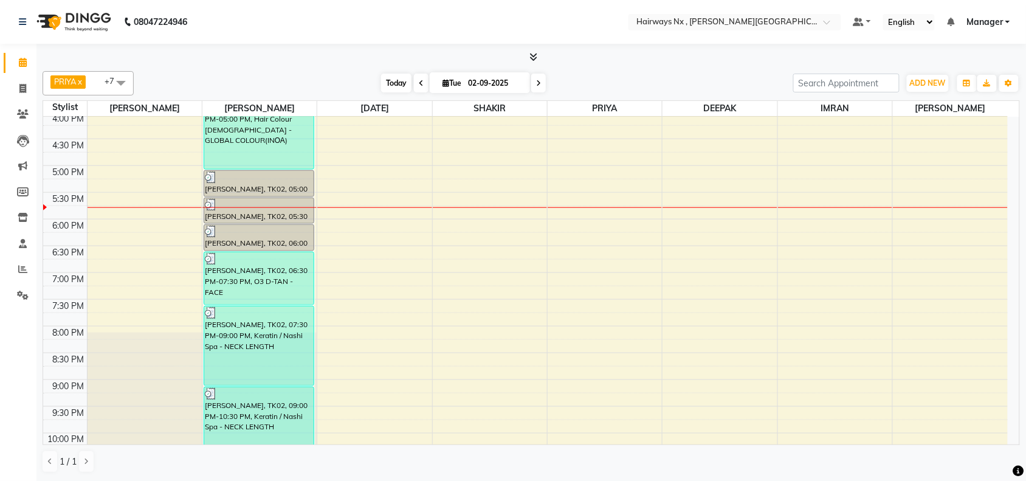
click at [392, 81] on span "Today" at bounding box center [396, 83] width 30 height 19
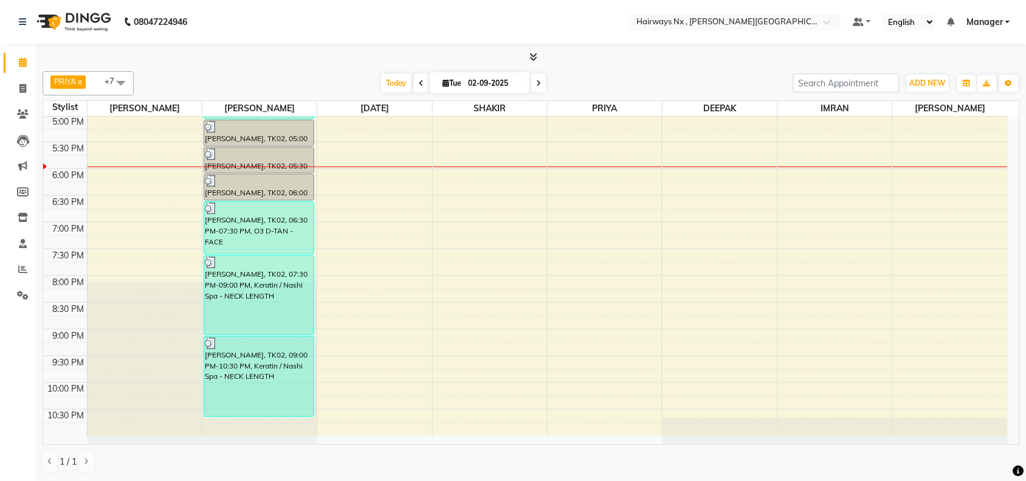
click at [453, 196] on div "9:00 AM 9:30 AM 10:00 AM 10:30 AM 11:00 AM 11:30 AM 12:00 PM 12:30 PM 1:00 PM 1…" at bounding box center [525, 62] width 964 height 748
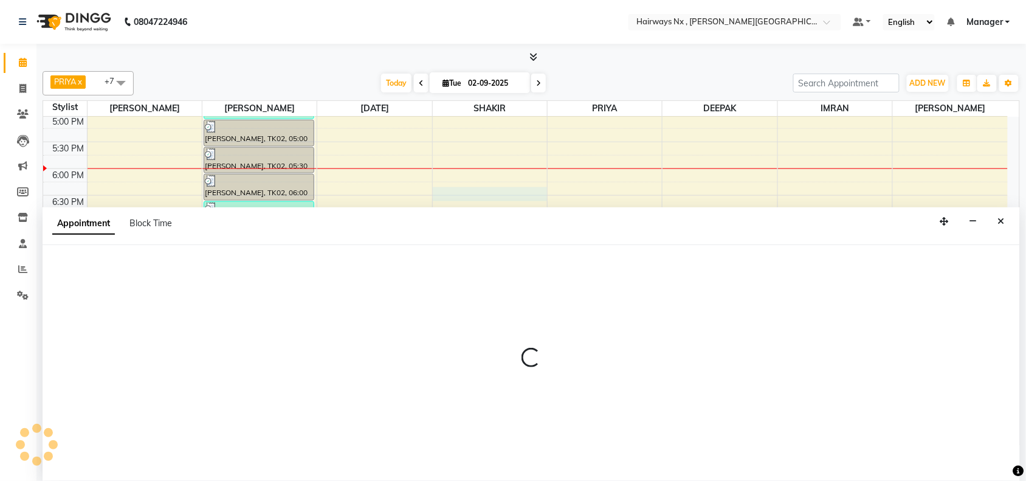
scroll to position [1, 0]
select select "67654"
select select "1095"
select select "tentative"
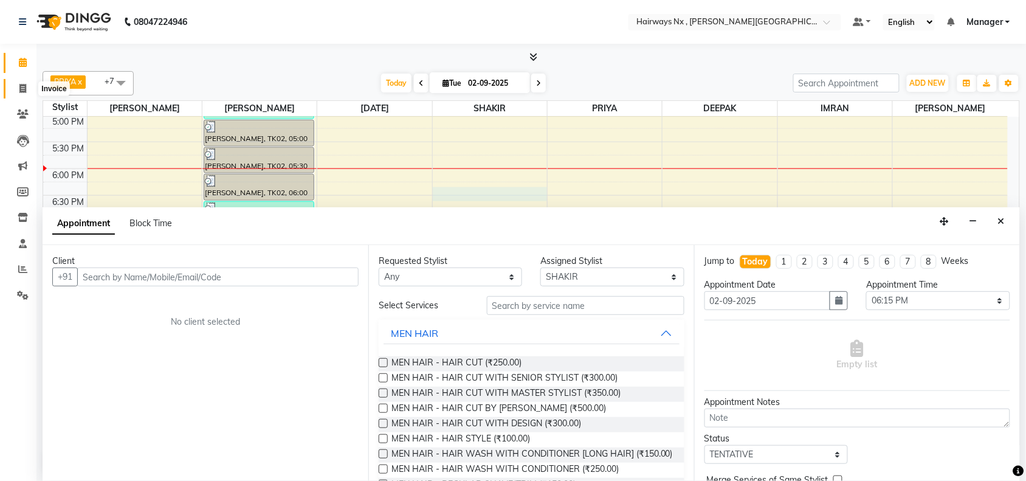
click at [20, 86] on icon at bounding box center [22, 88] width 7 height 9
select select "778"
select select "service"
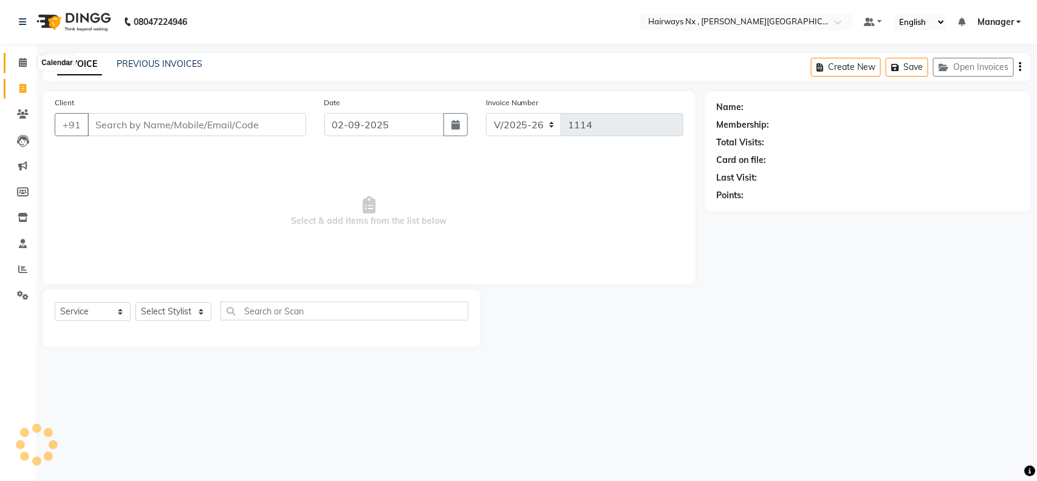
click at [21, 66] on icon at bounding box center [23, 62] width 8 height 9
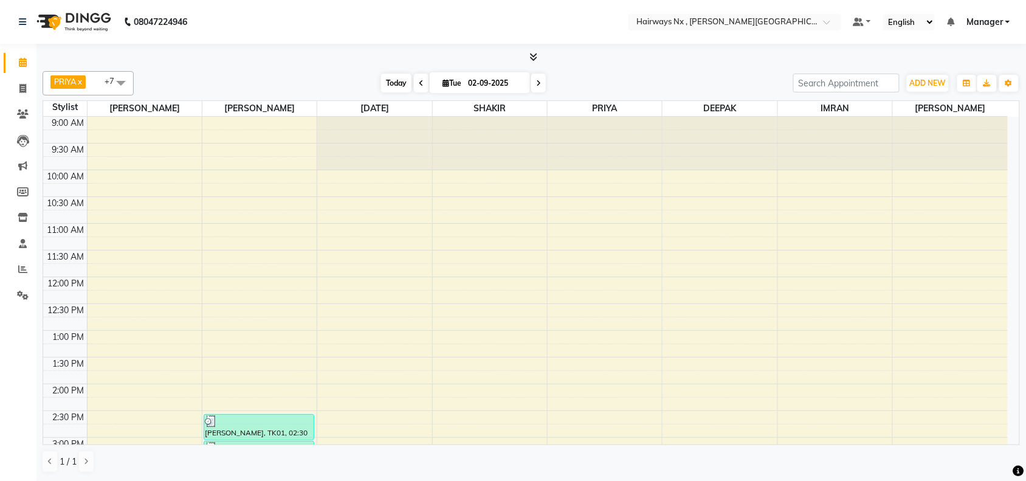
click at [398, 85] on span "Today" at bounding box center [396, 83] width 30 height 19
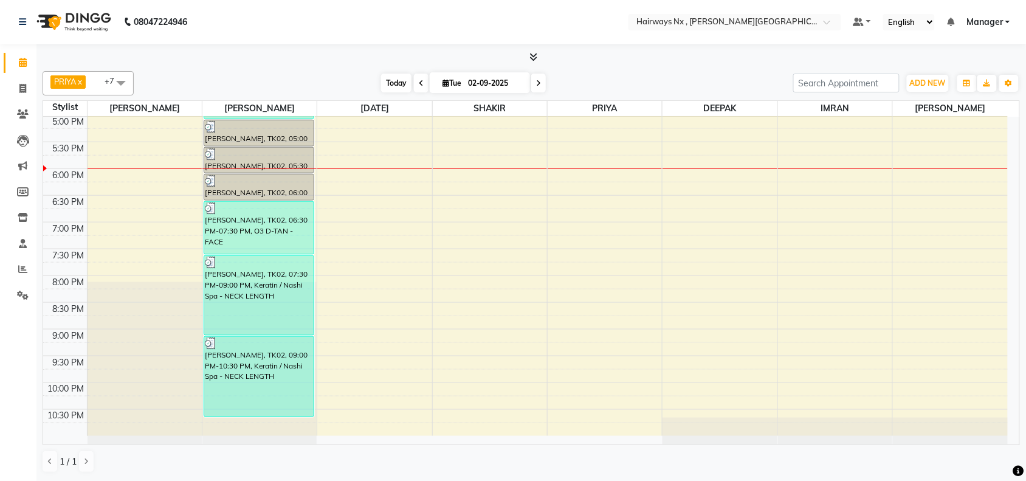
click at [387, 80] on span "Today" at bounding box center [396, 83] width 30 height 19
click at [385, 86] on span "Today" at bounding box center [396, 83] width 30 height 19
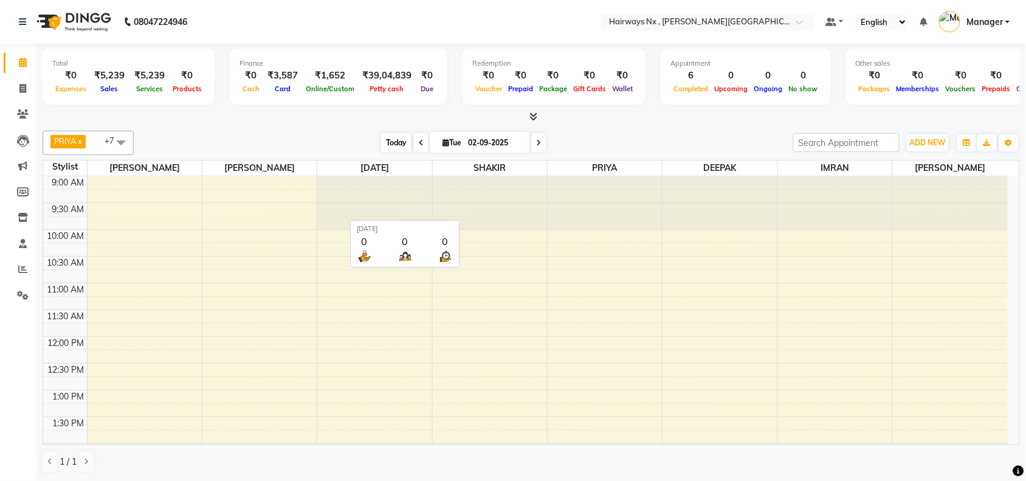
scroll to position [433, 0]
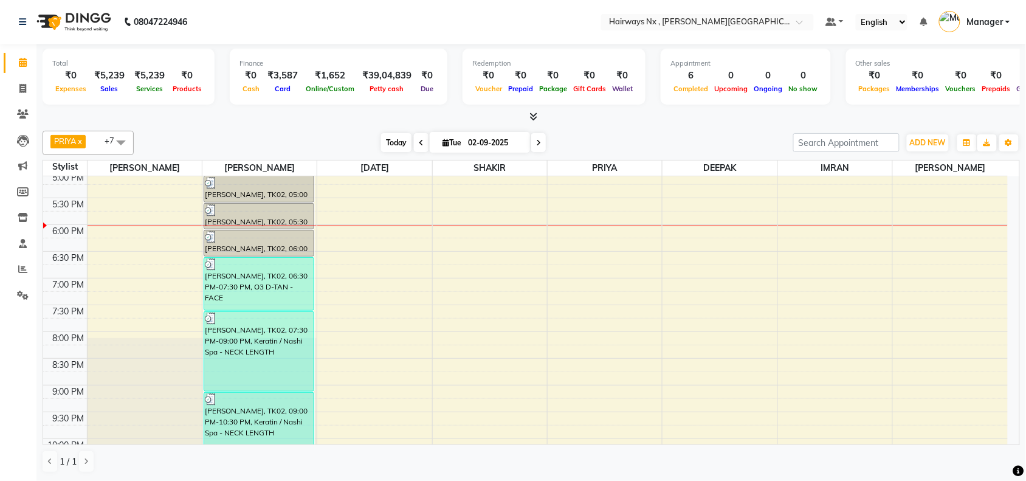
click at [399, 137] on span "Today" at bounding box center [396, 142] width 30 height 19
click at [392, 141] on span "Today" at bounding box center [396, 142] width 30 height 19
